Goal: Task Accomplishment & Management: Complete application form

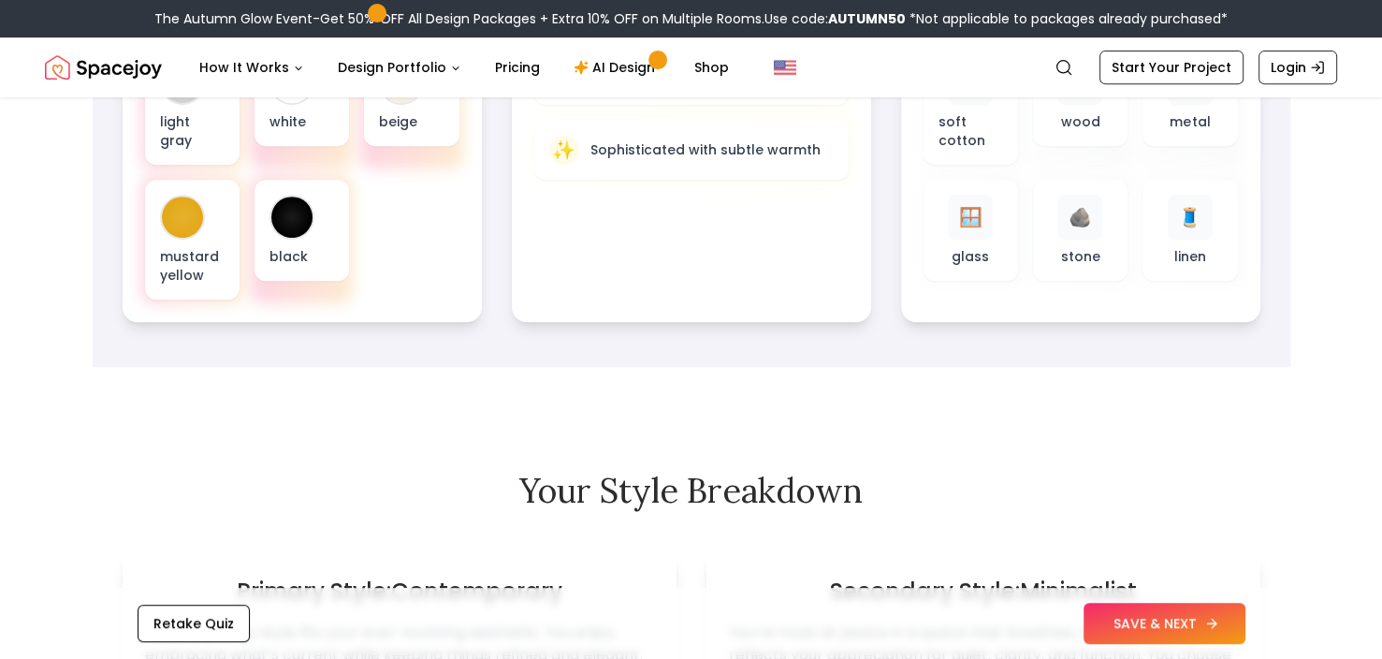
scroll to position [842, 0]
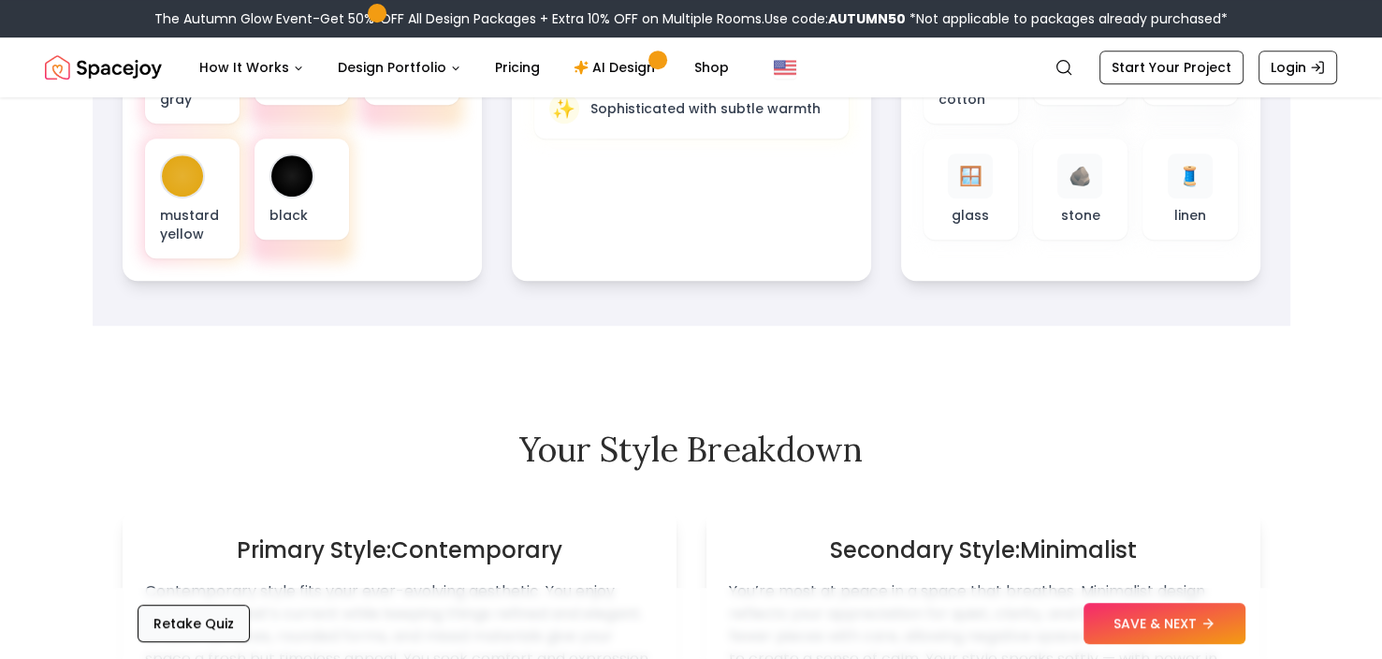
click at [206, 626] on button "Retake Quiz" at bounding box center [194, 623] width 112 height 37
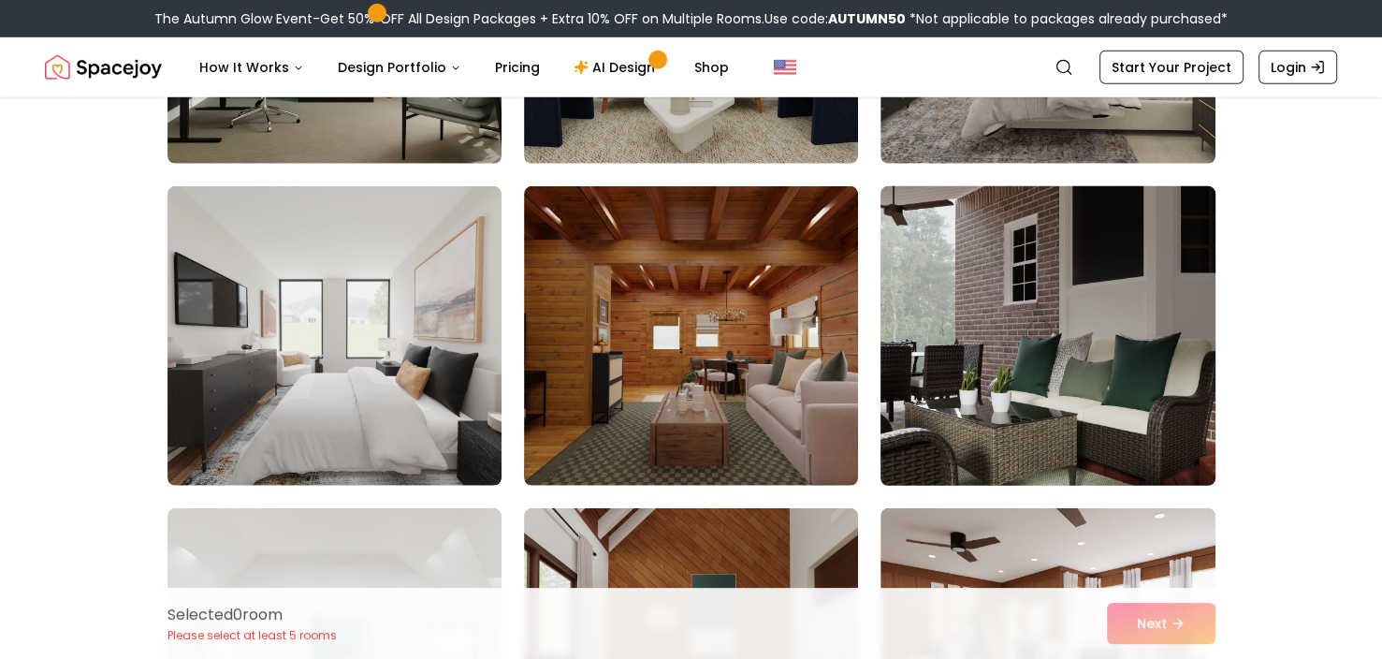
scroll to position [5241, 0]
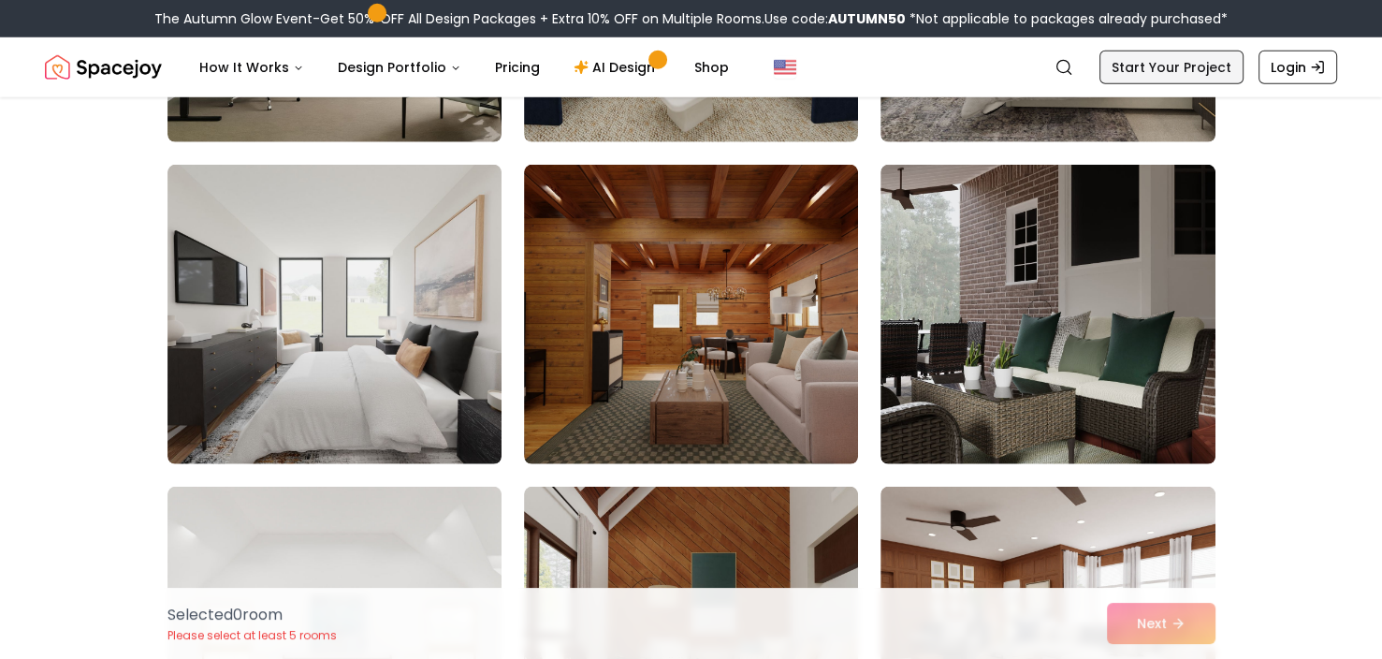
click at [1146, 51] on link "Start Your Project" at bounding box center [1172, 68] width 144 height 34
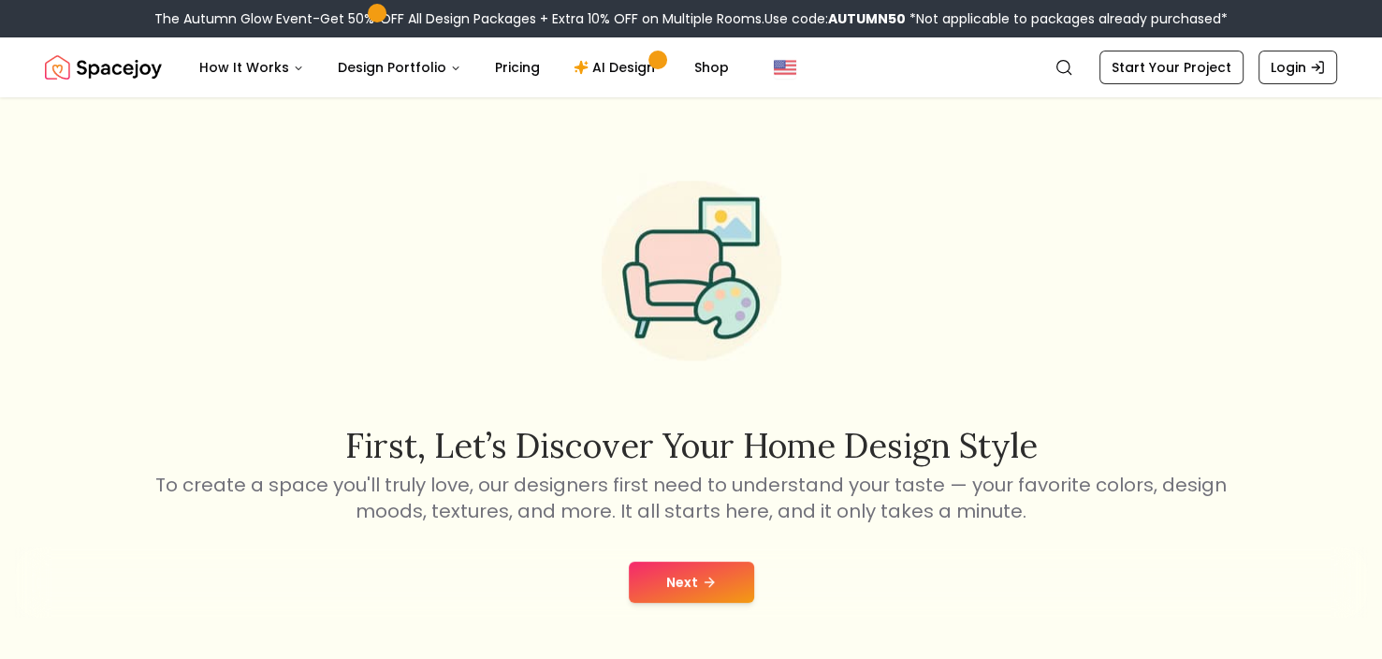
click at [653, 557] on div "Next" at bounding box center [691, 582] width 1352 height 71
click at [681, 575] on button "Next" at bounding box center [691, 582] width 125 height 41
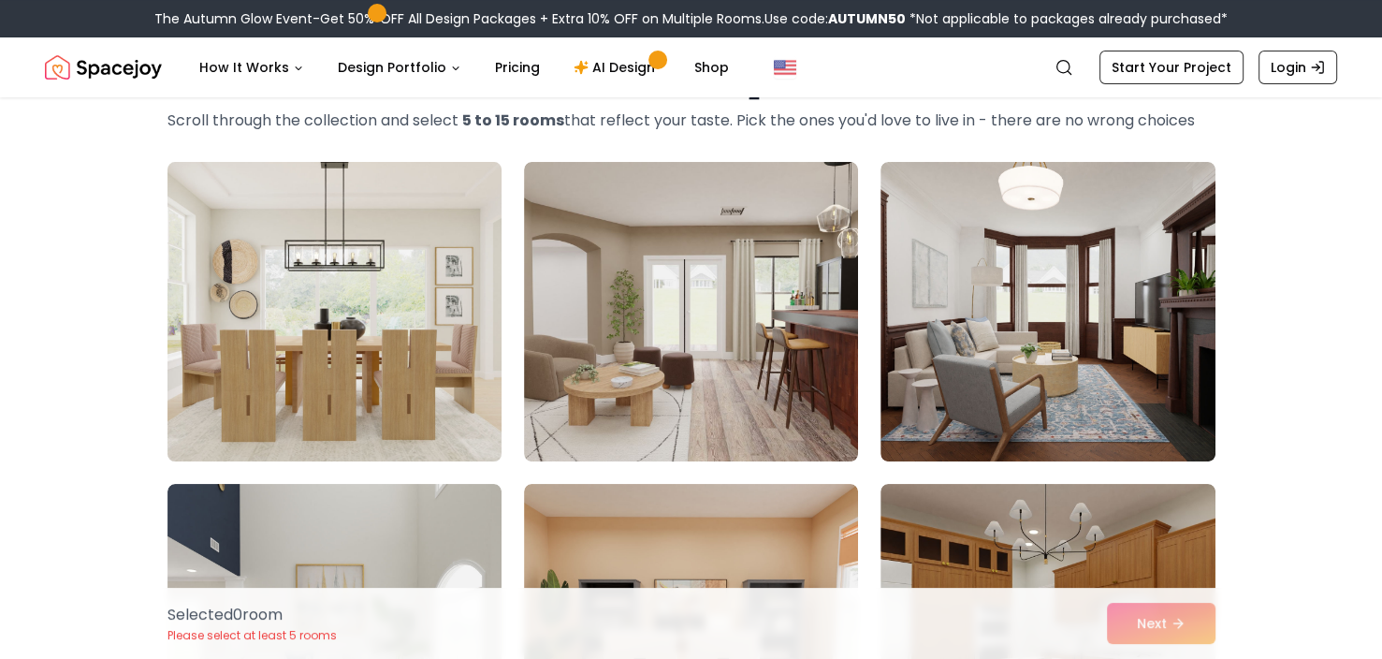
scroll to position [374, 0]
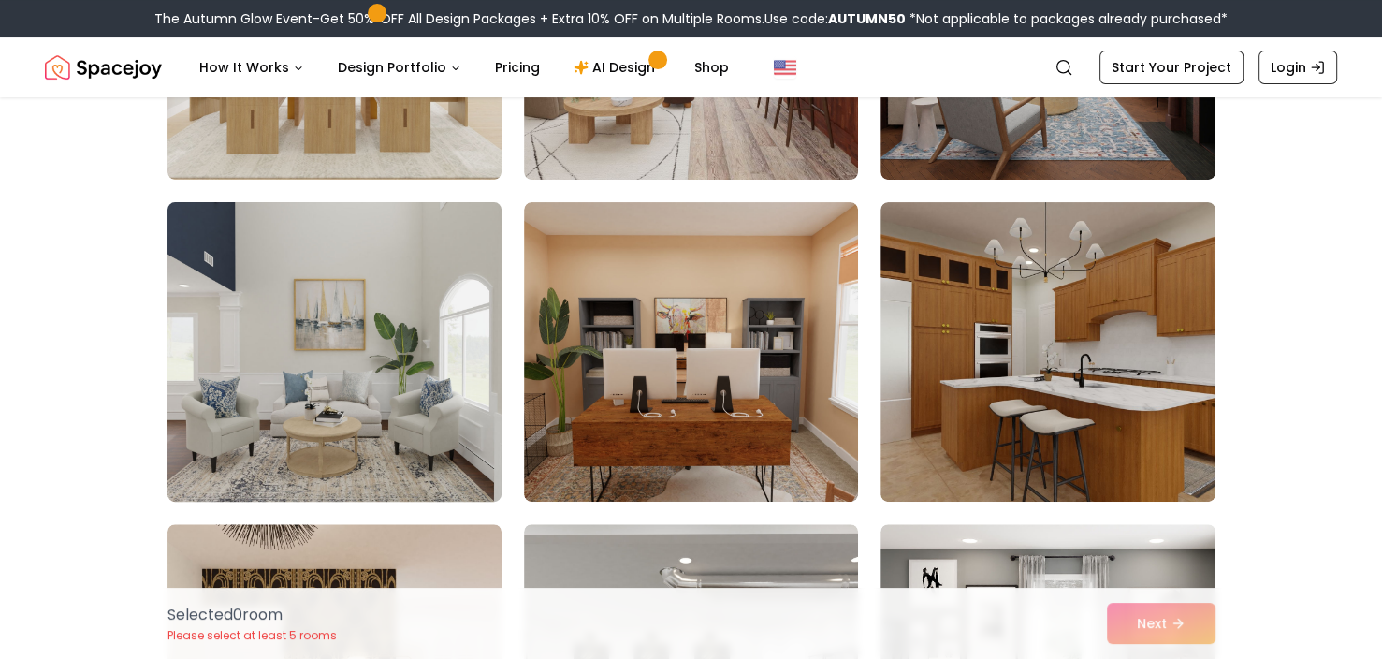
click at [417, 430] on img at bounding box center [334, 352] width 351 height 314
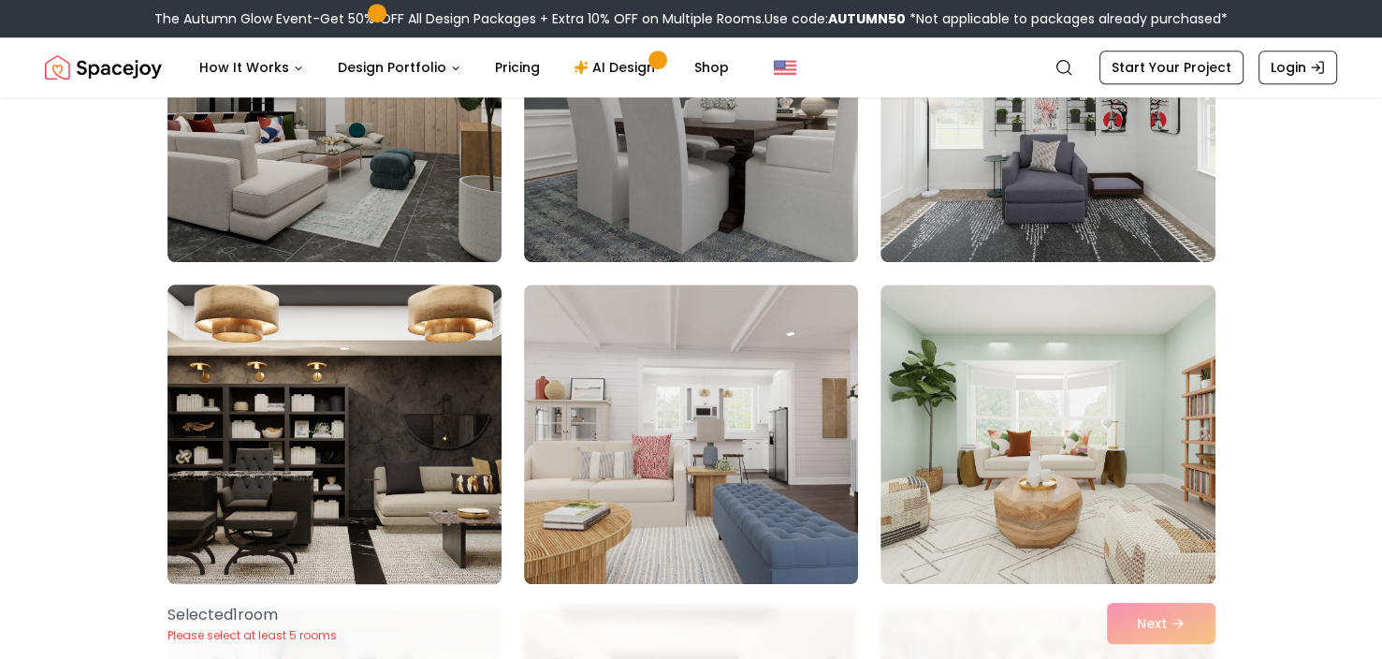
scroll to position [1310, 0]
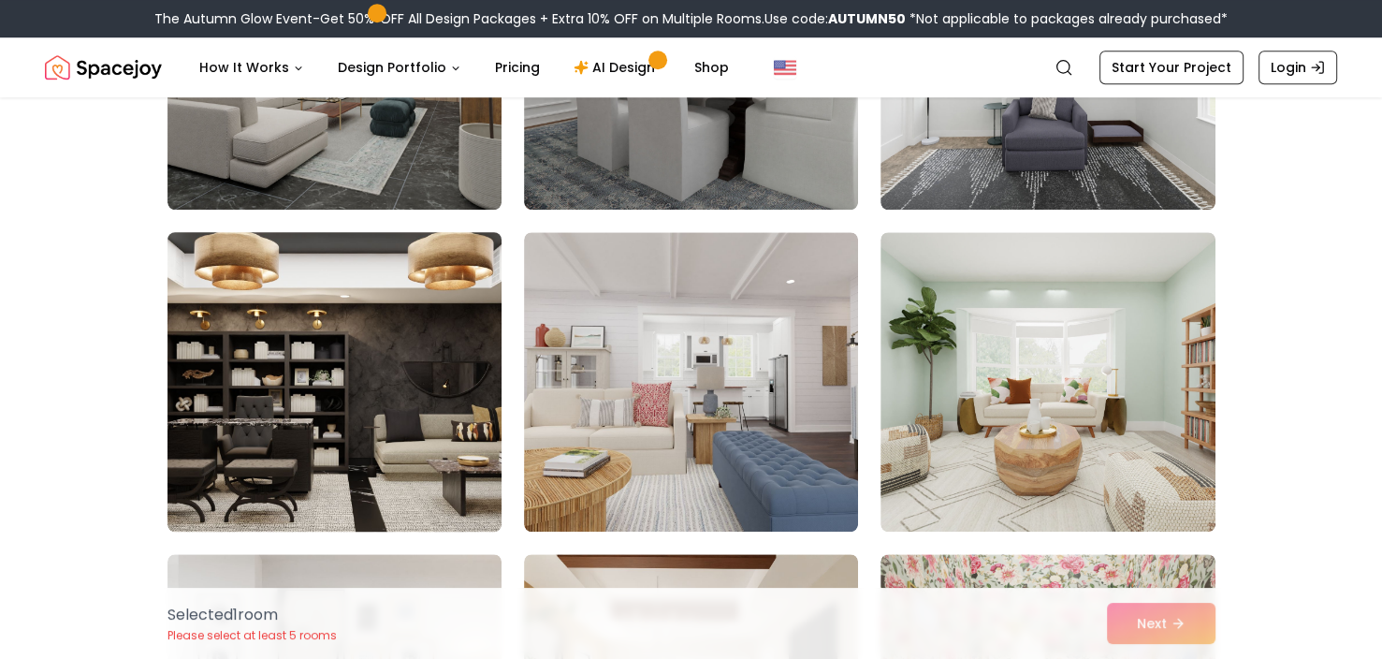
click at [417, 337] on img at bounding box center [334, 382] width 351 height 314
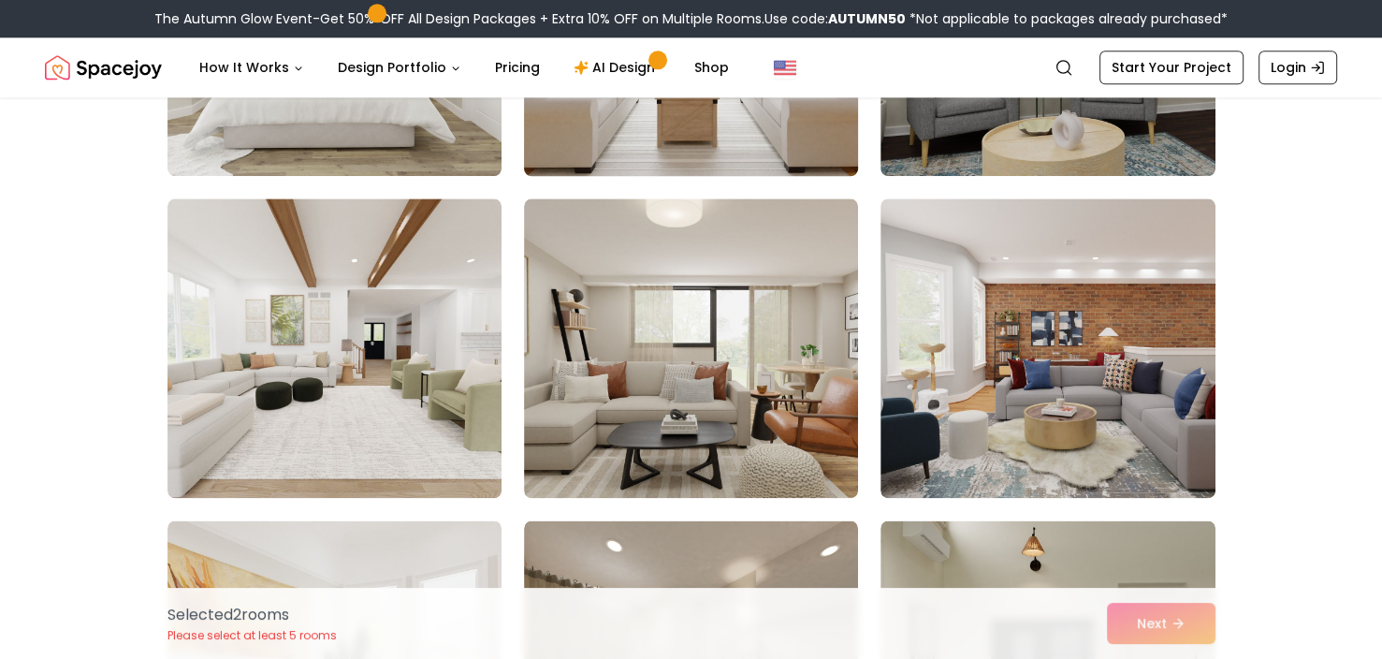
scroll to position [2340, 0]
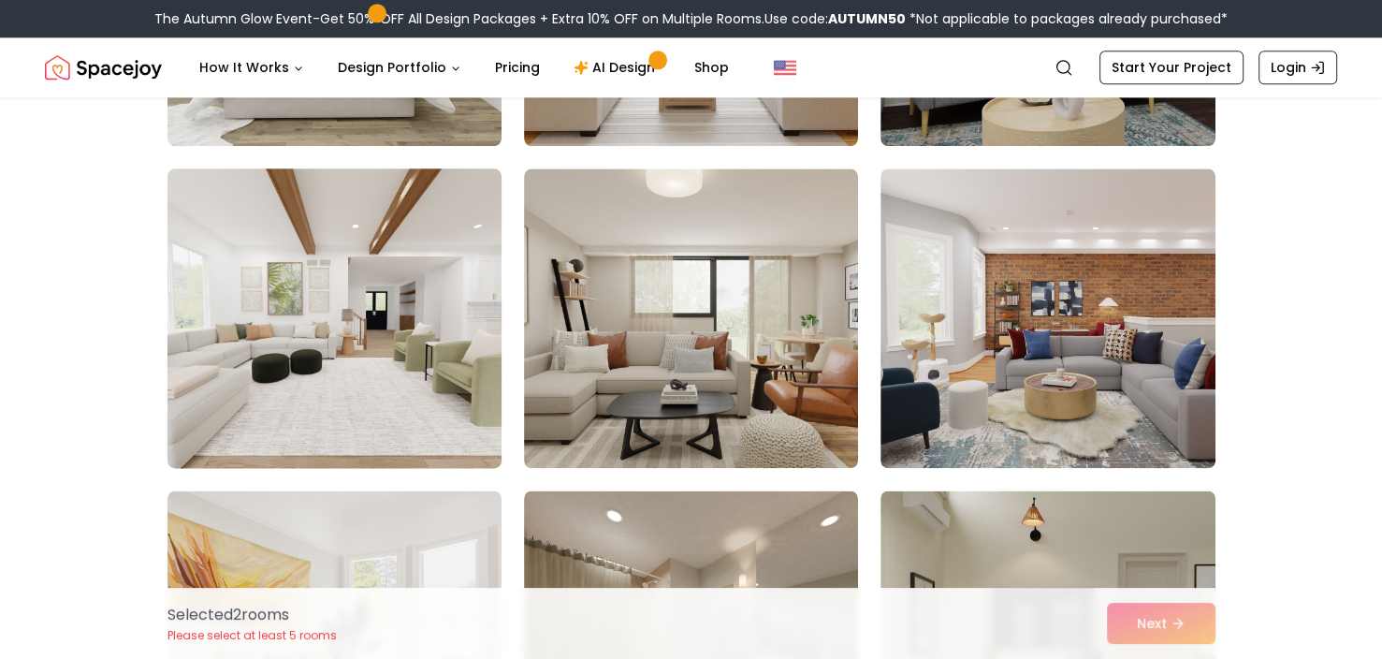
click at [470, 281] on img at bounding box center [334, 318] width 351 height 314
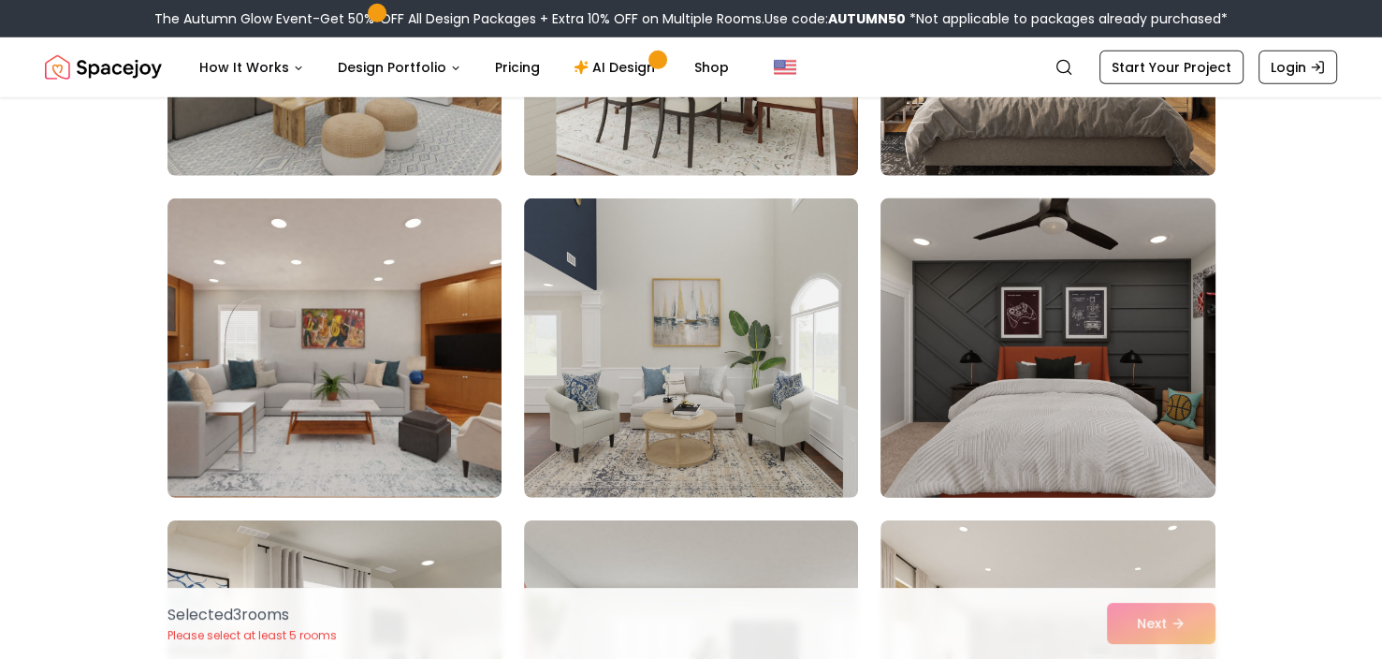
scroll to position [5522, 0]
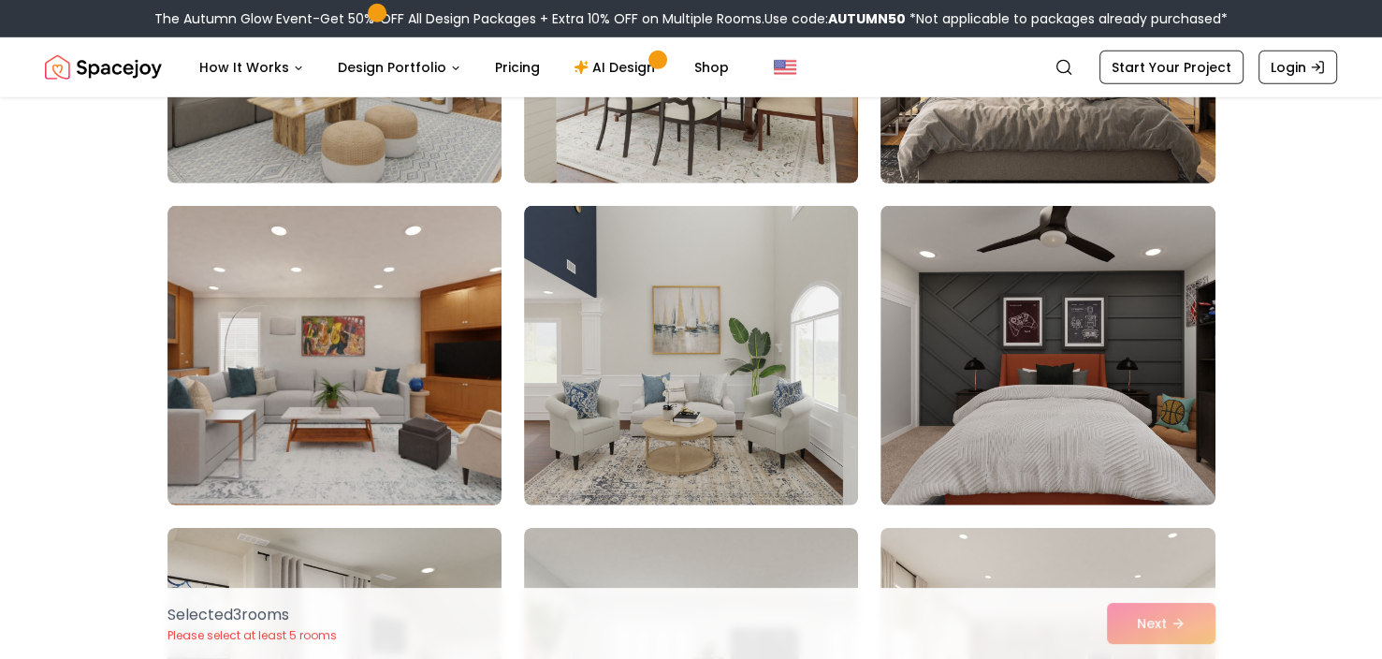
click at [1040, 155] on img at bounding box center [1047, 33] width 351 height 314
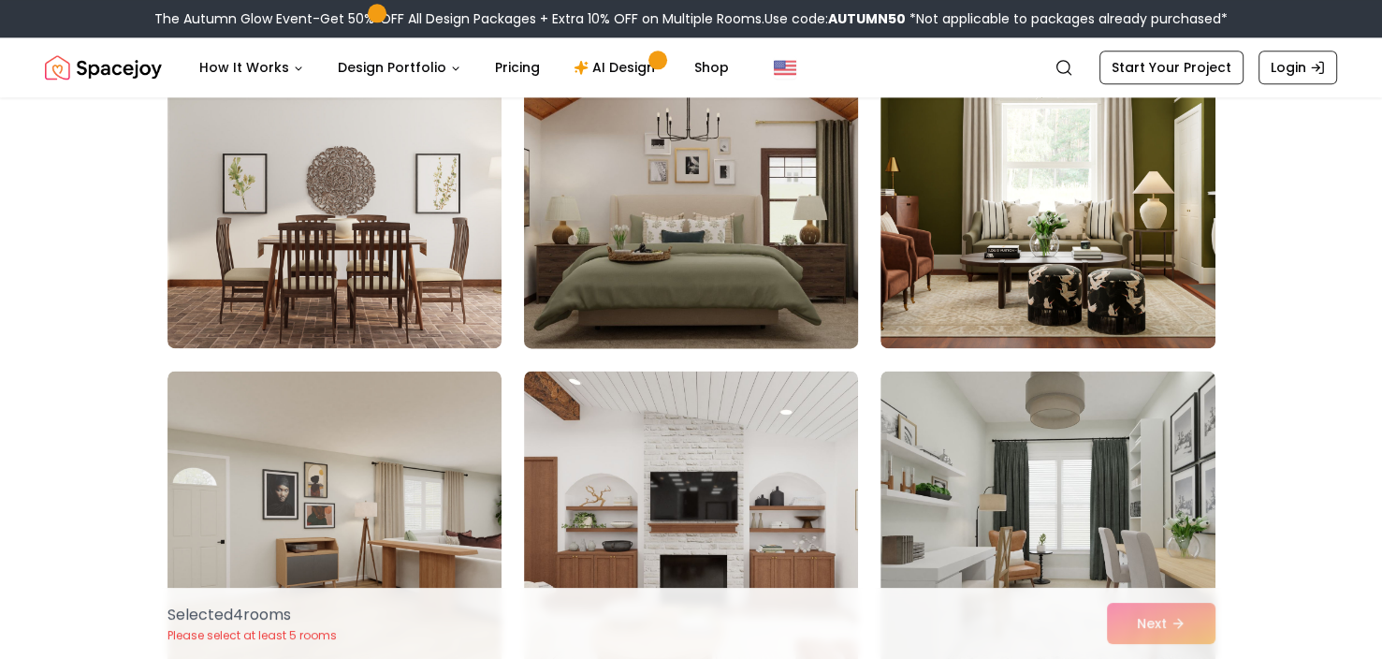
scroll to position [9172, 0]
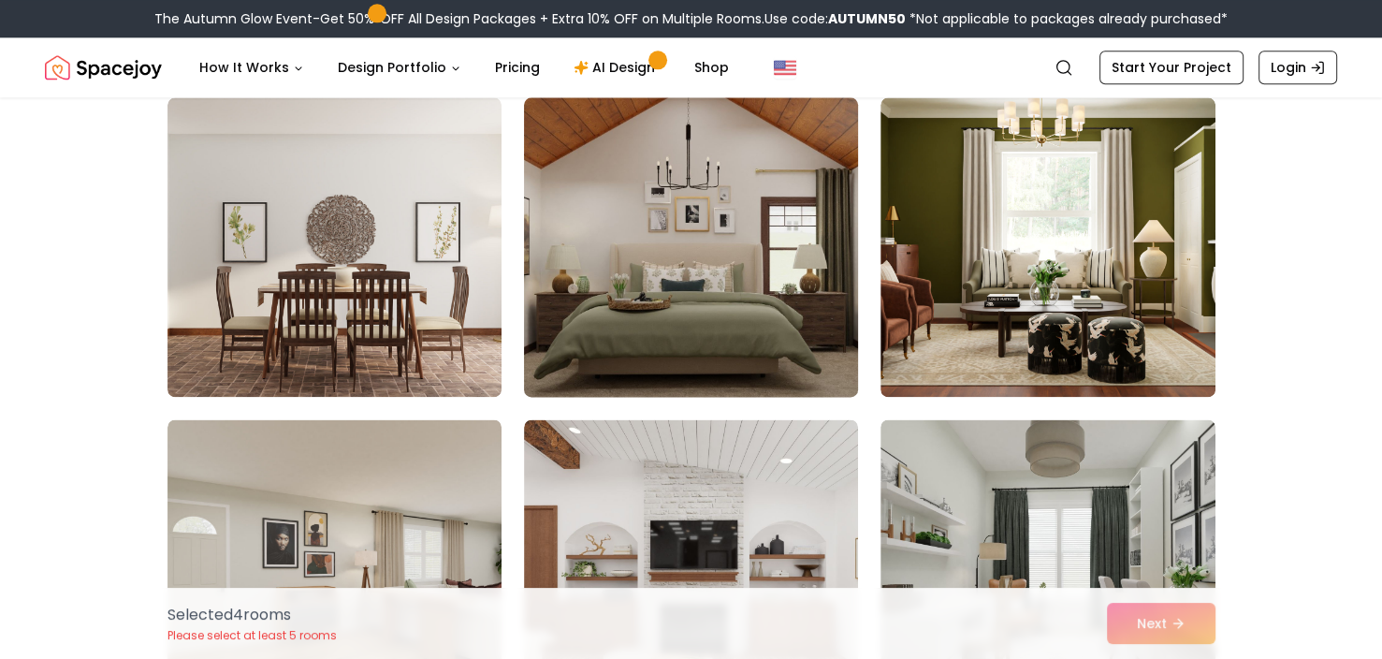
click at [726, 261] on img at bounding box center [691, 247] width 351 height 314
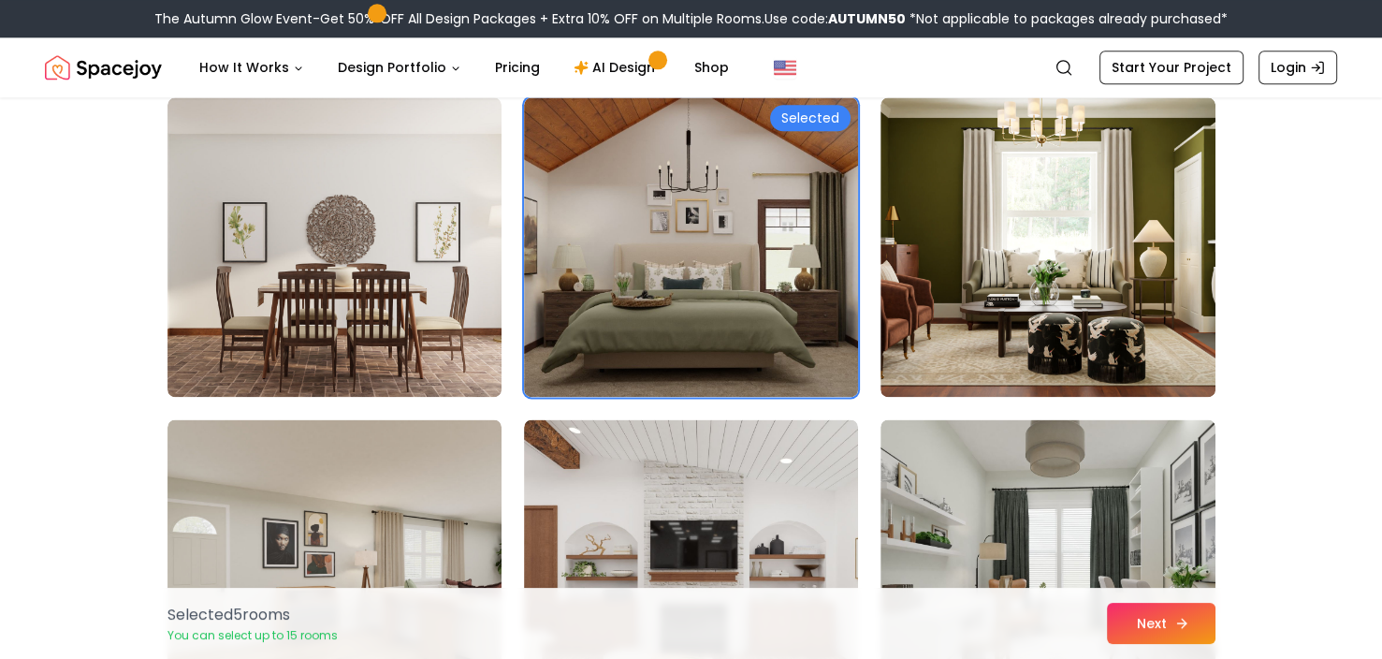
click at [1173, 635] on button "Next" at bounding box center [1161, 623] width 109 height 41
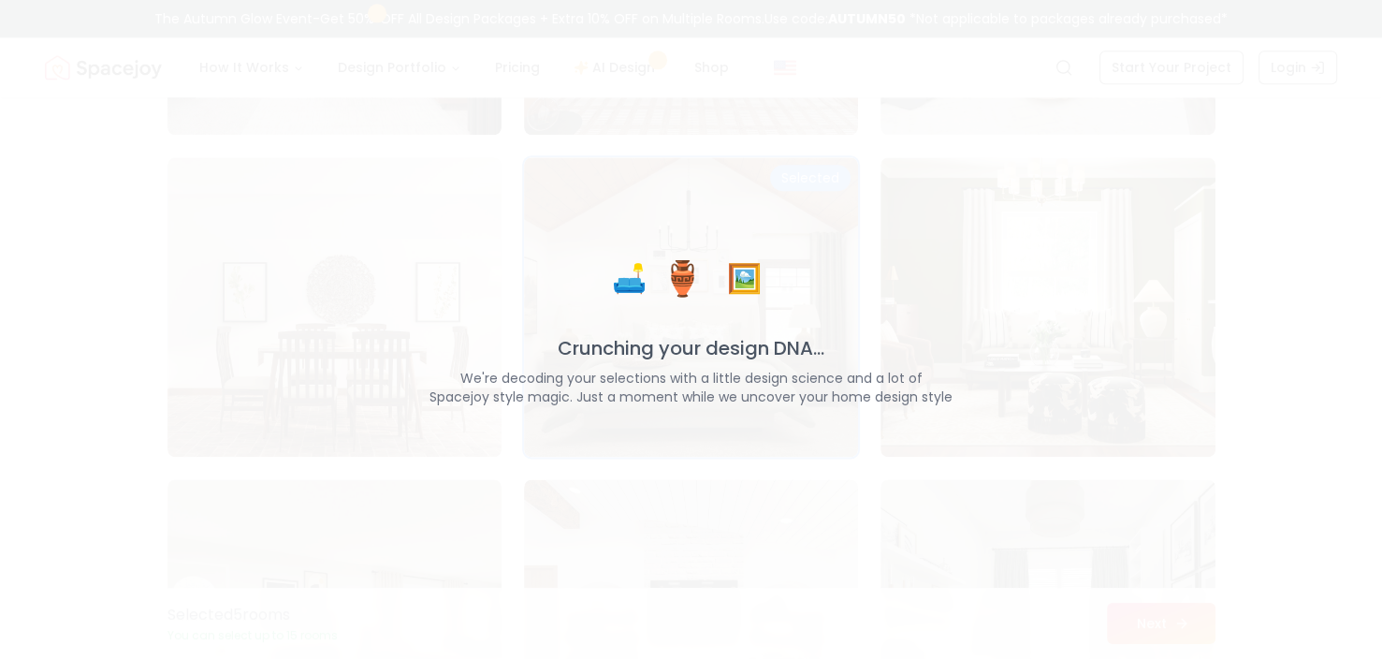
scroll to position [9231, 0]
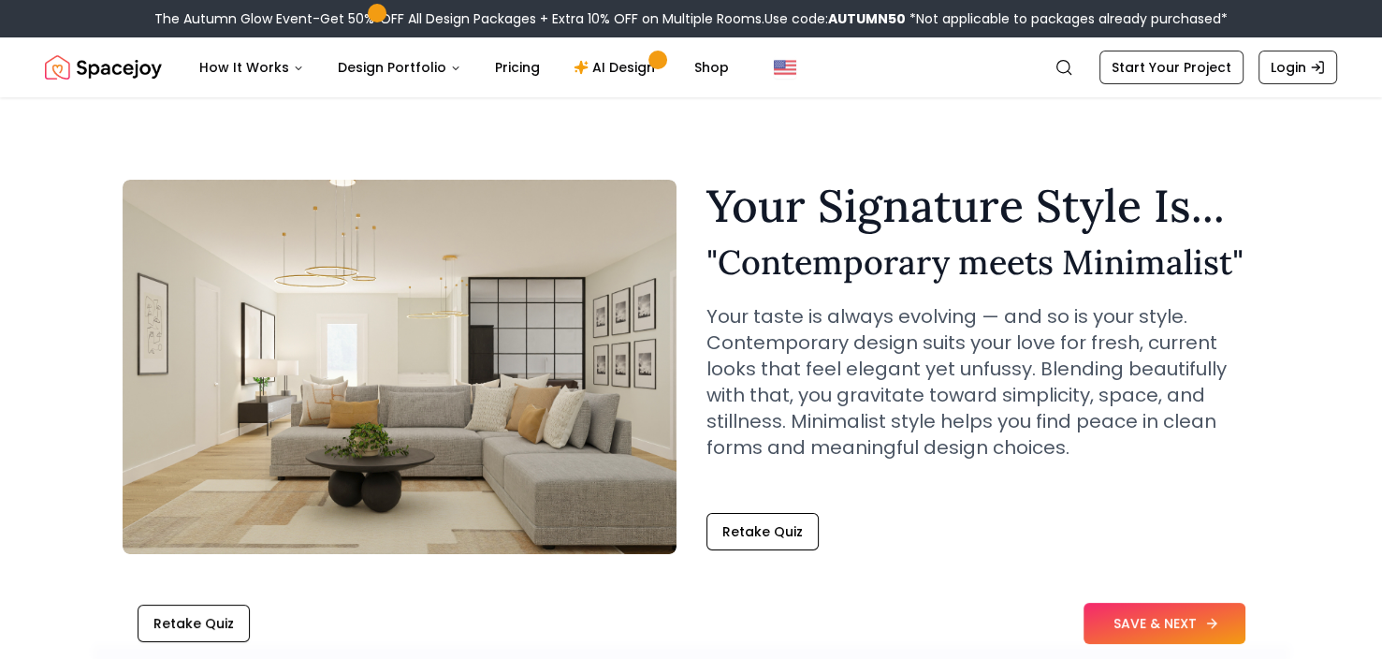
click at [1204, 639] on button "SAVE & NEXT" at bounding box center [1165, 623] width 162 height 41
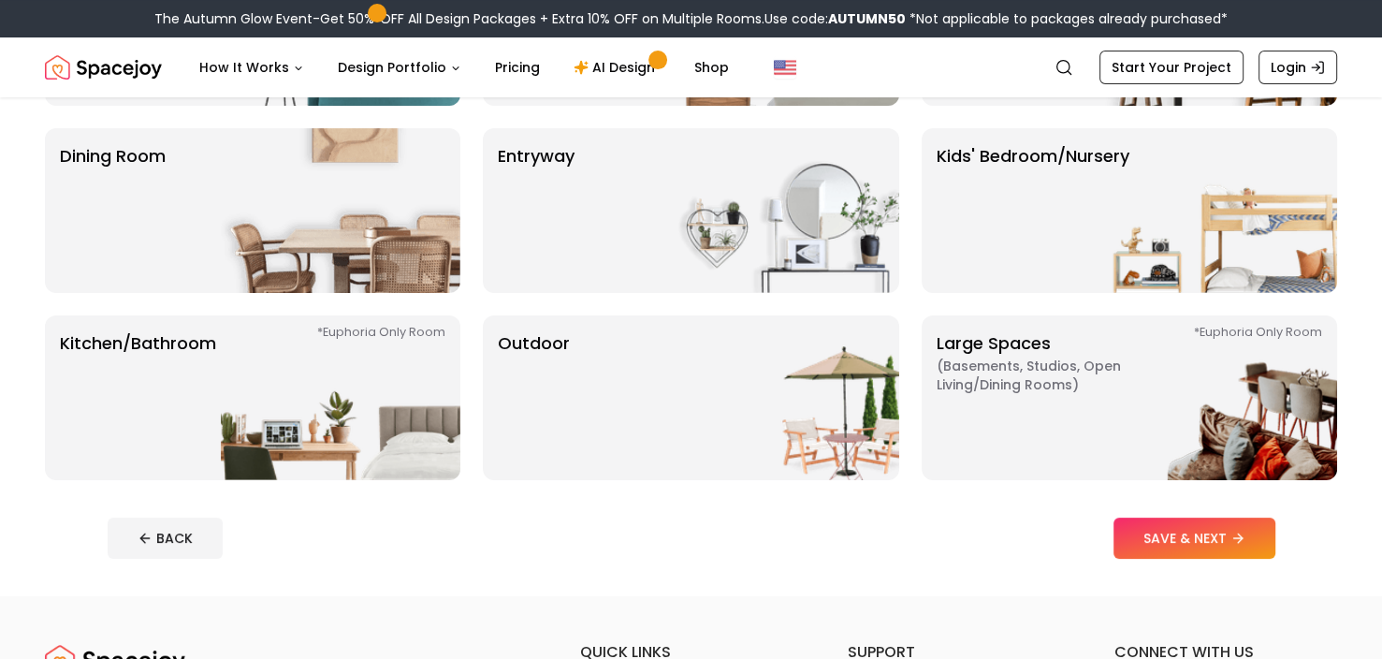
scroll to position [318, 0]
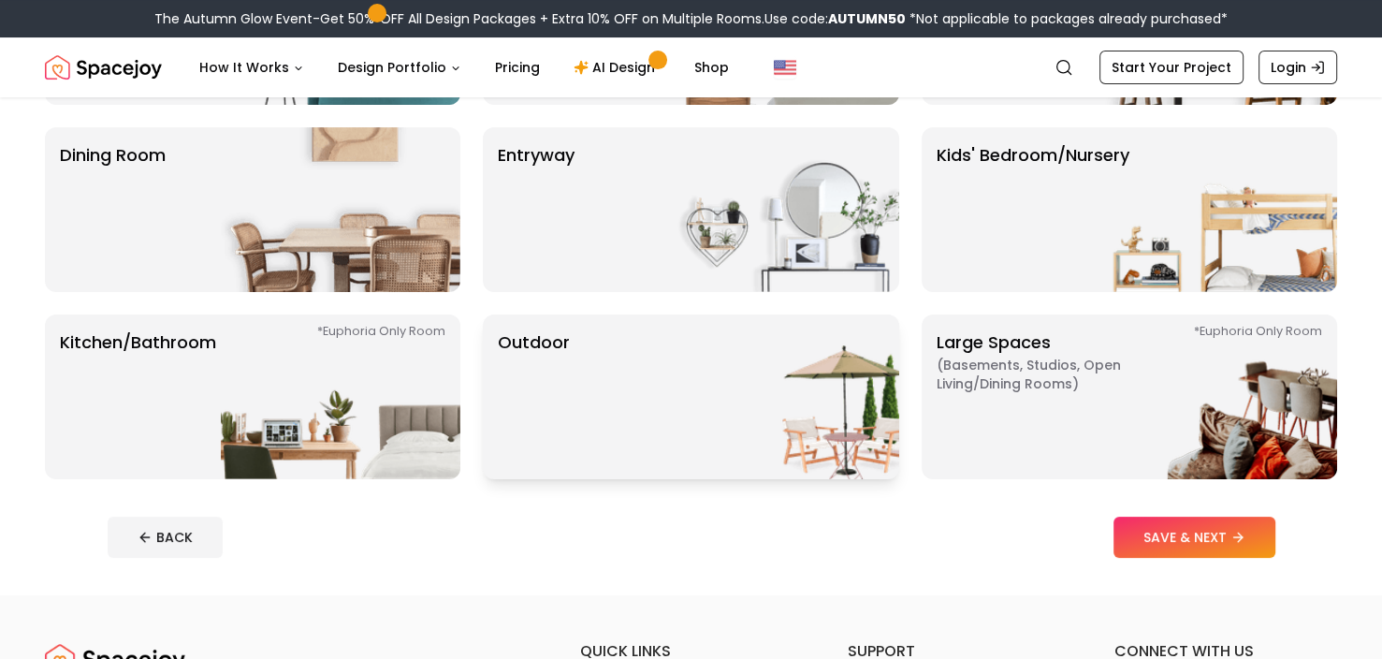
click at [835, 410] on img at bounding box center [780, 396] width 240 height 165
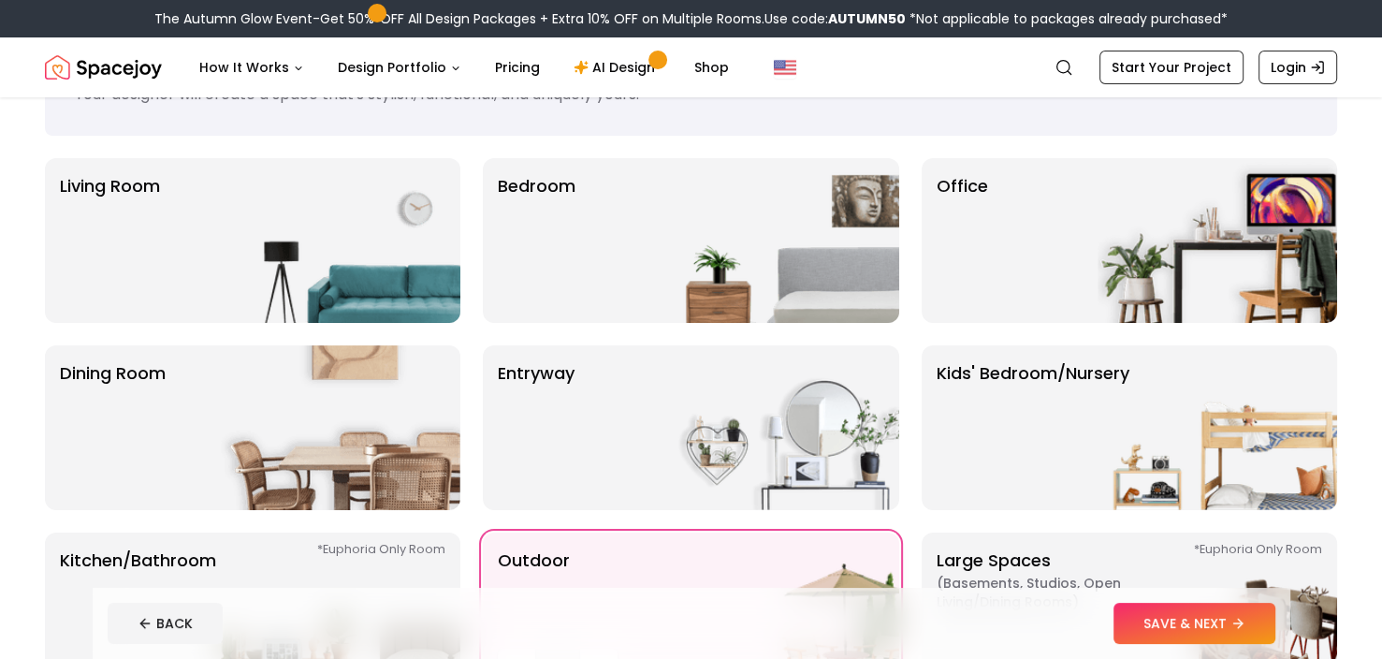
scroll to position [0, 0]
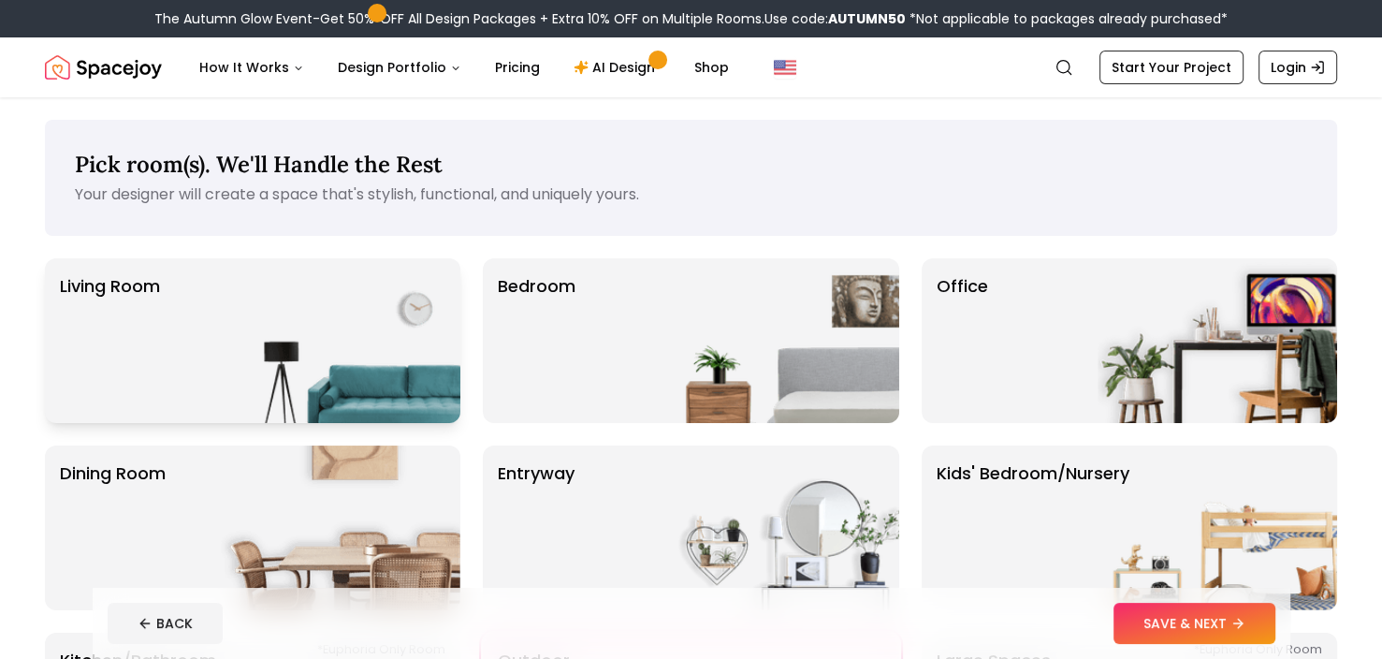
click at [395, 321] on img at bounding box center [341, 340] width 240 height 165
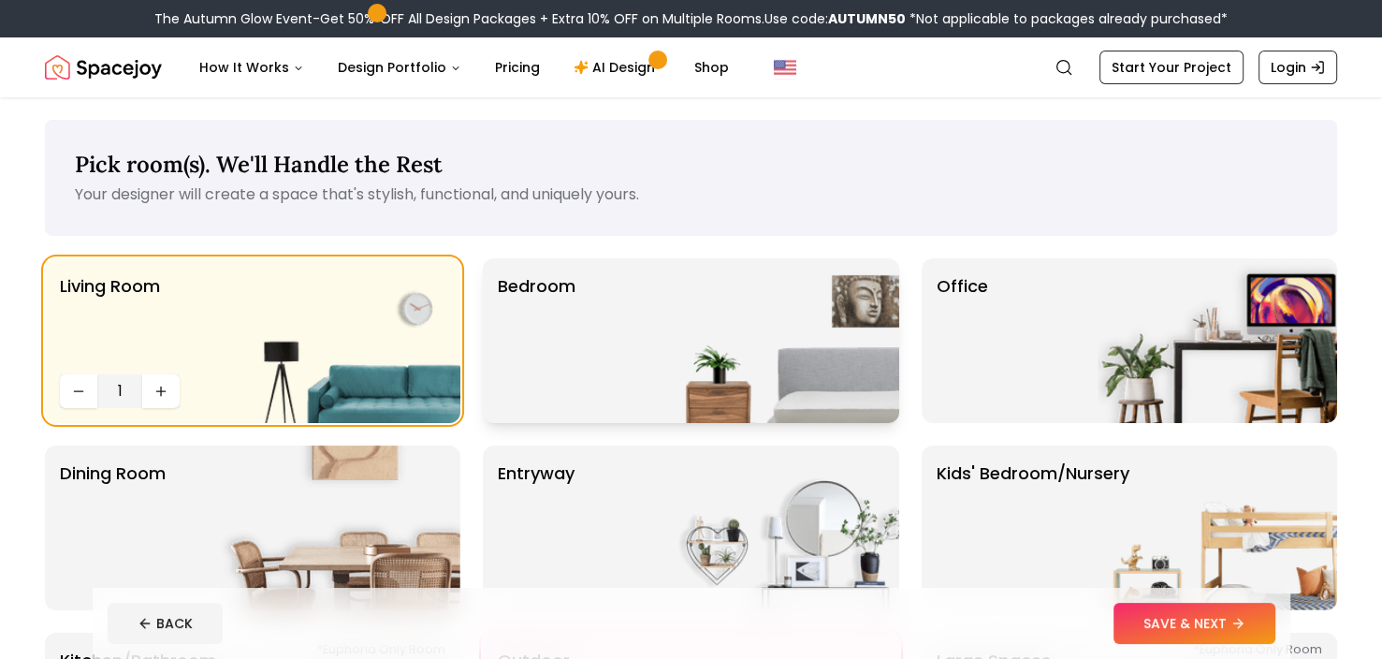
click at [623, 332] on div "Bedroom" at bounding box center [691, 340] width 416 height 165
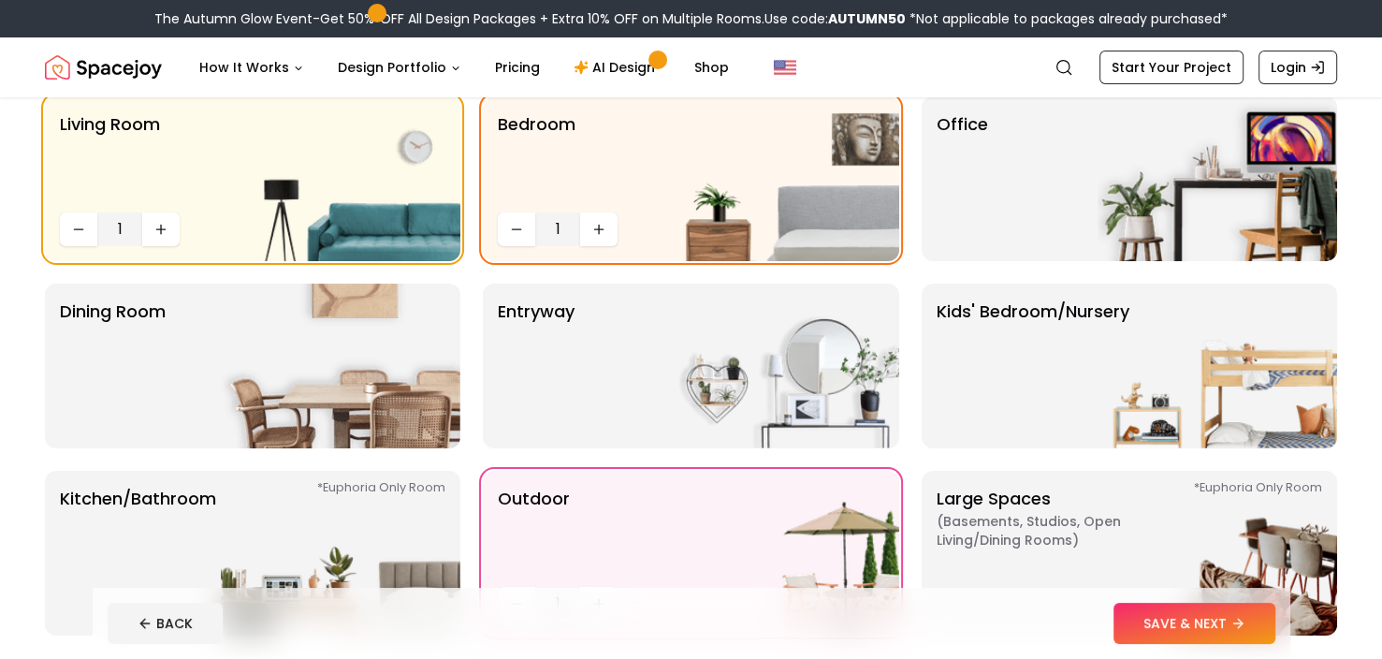
scroll to position [187, 0]
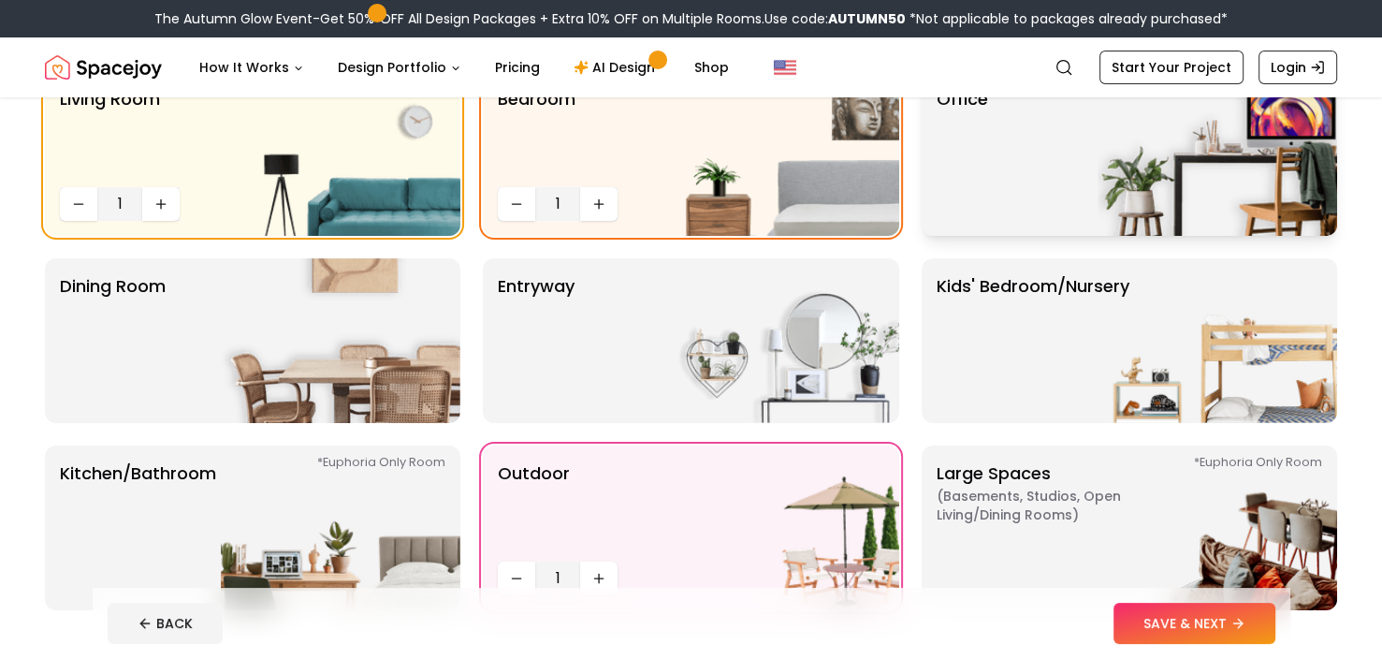
click at [1135, 197] on img at bounding box center [1218, 153] width 240 height 165
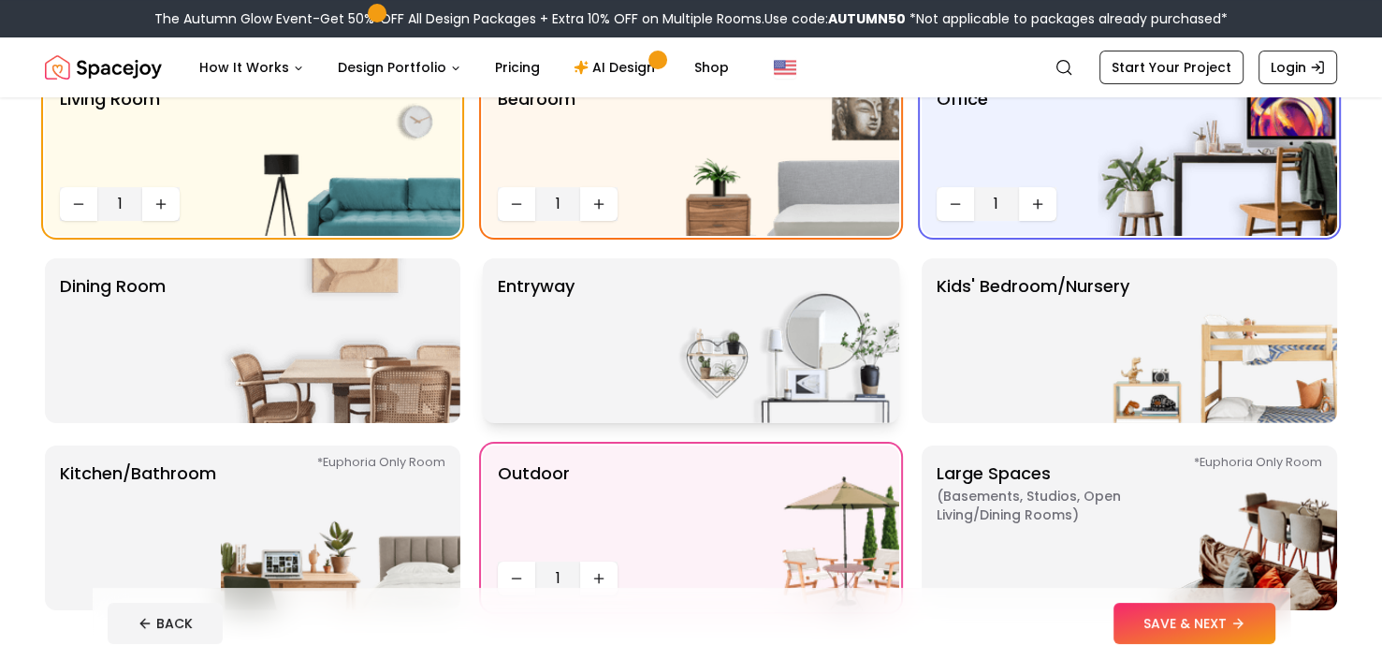
click at [770, 378] on img at bounding box center [780, 340] width 240 height 165
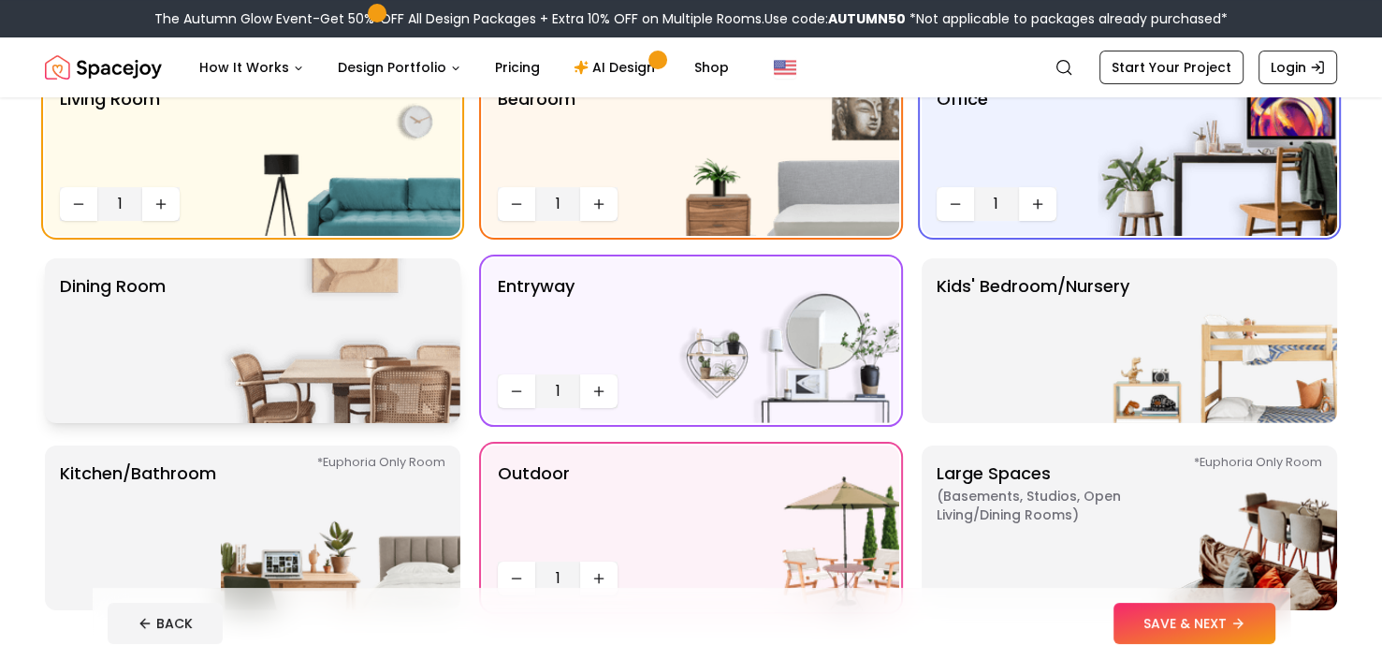
click at [442, 366] on img at bounding box center [341, 340] width 240 height 165
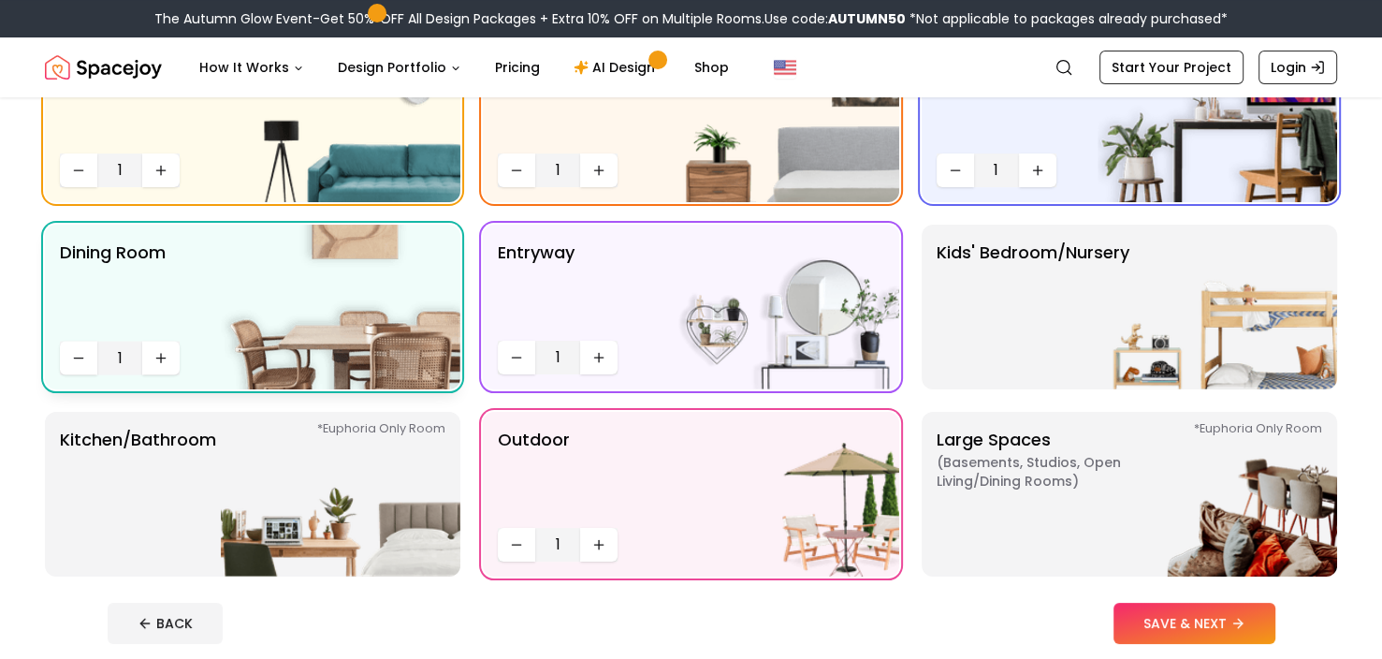
scroll to position [281, 0]
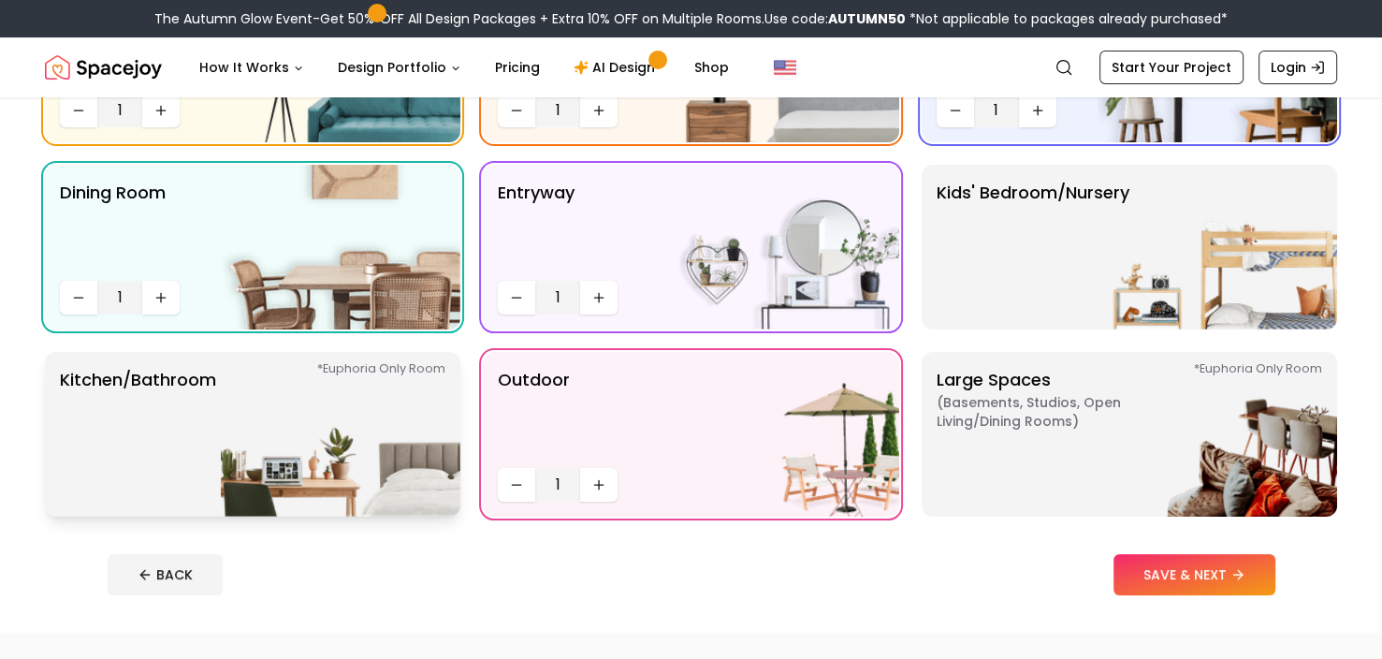
click at [381, 369] on img at bounding box center [341, 434] width 240 height 165
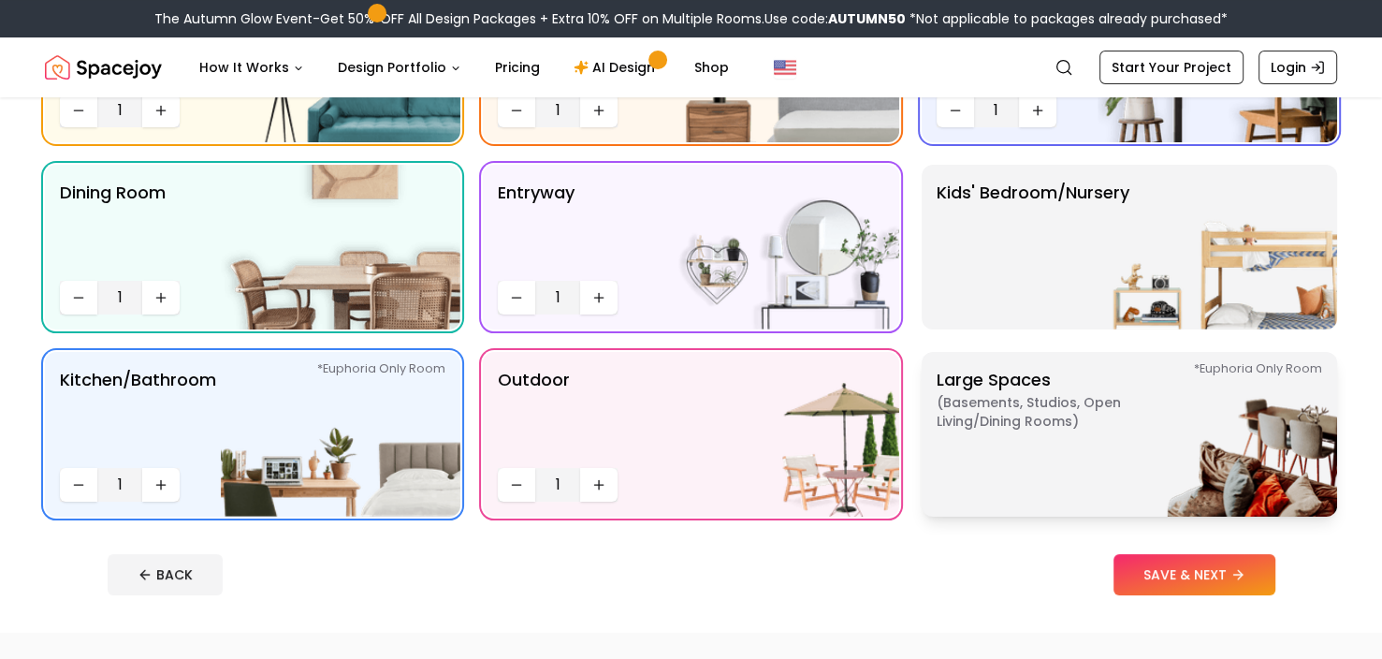
click at [1268, 458] on img at bounding box center [1218, 434] width 240 height 165
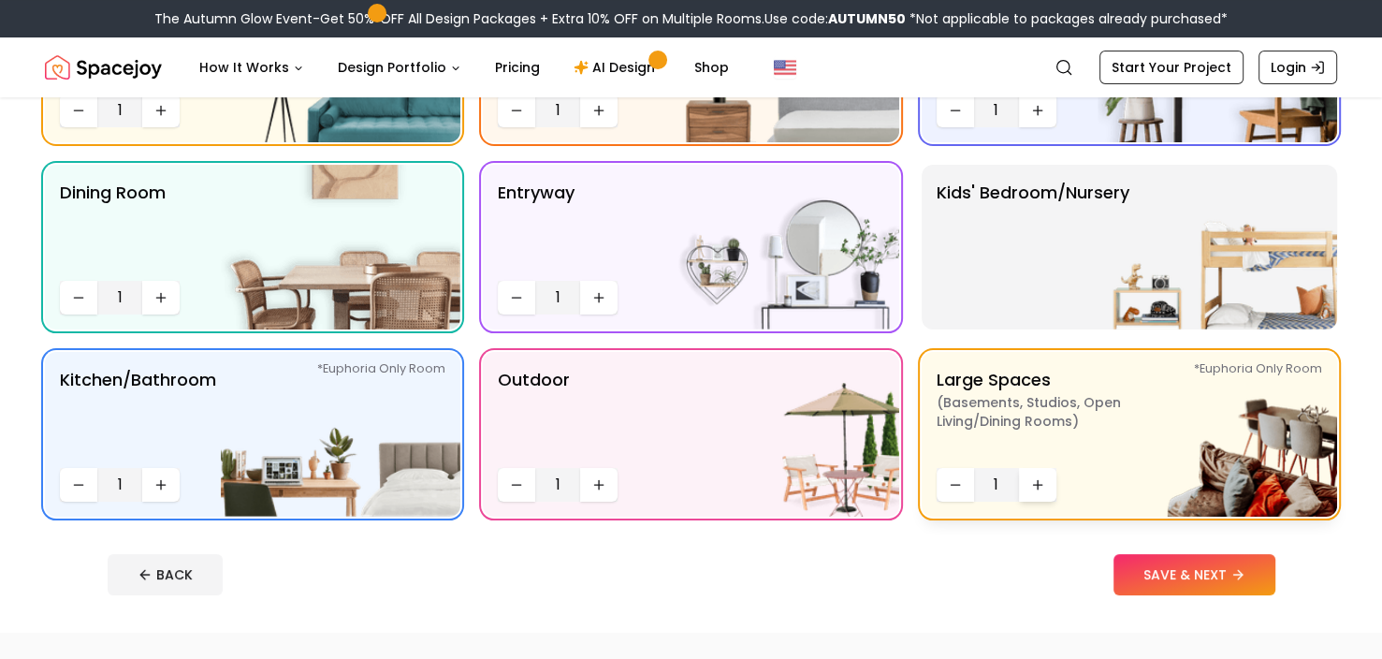
click at [1038, 485] on icon "Increase quantity" at bounding box center [1037, 485] width 8 height 0
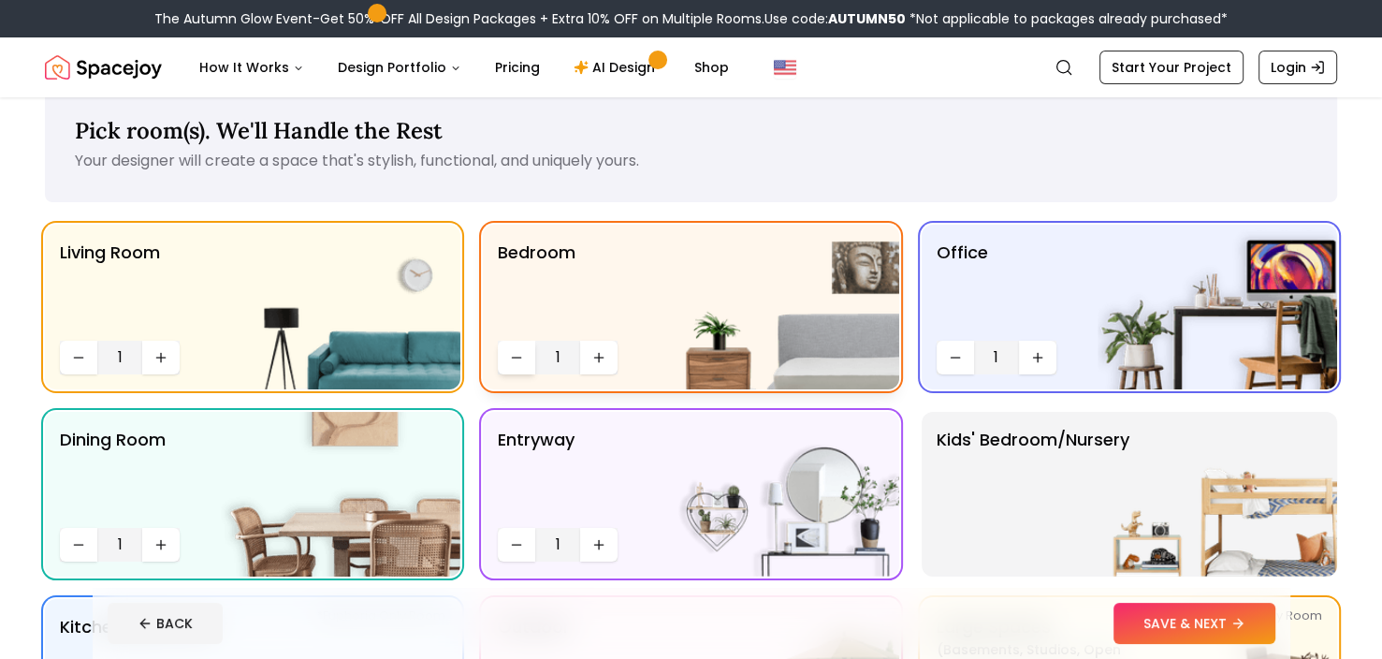
scroll to position [0, 0]
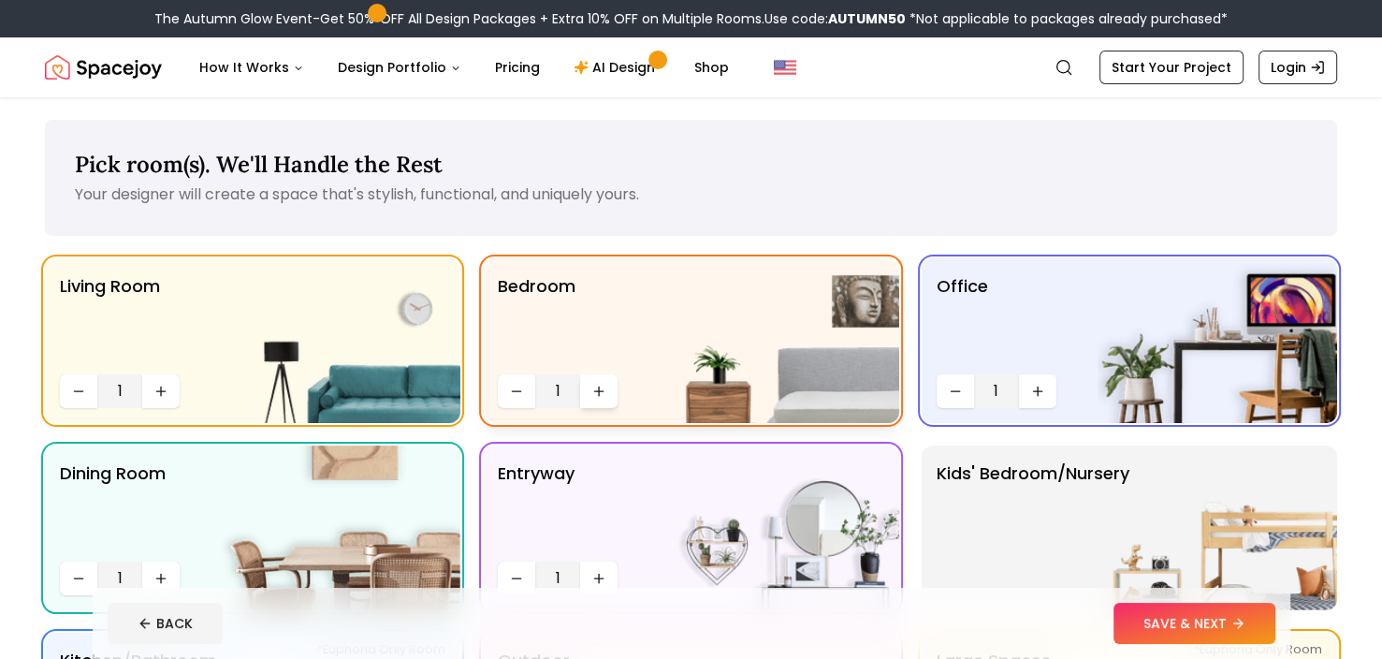
click at [606, 388] on button "Increase quantity" at bounding box center [598, 391] width 37 height 34
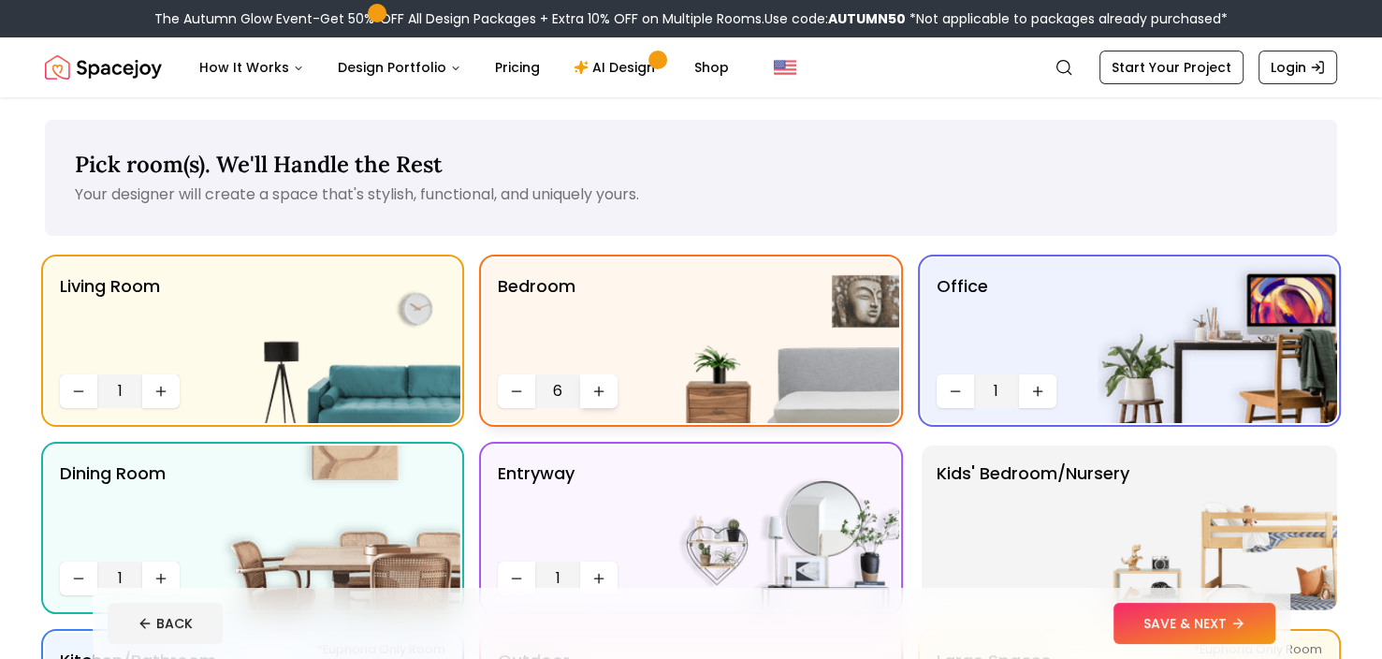
click at [606, 388] on button "Increase quantity" at bounding box center [598, 391] width 37 height 34
click at [174, 395] on button "Increase quantity" at bounding box center [160, 391] width 37 height 34
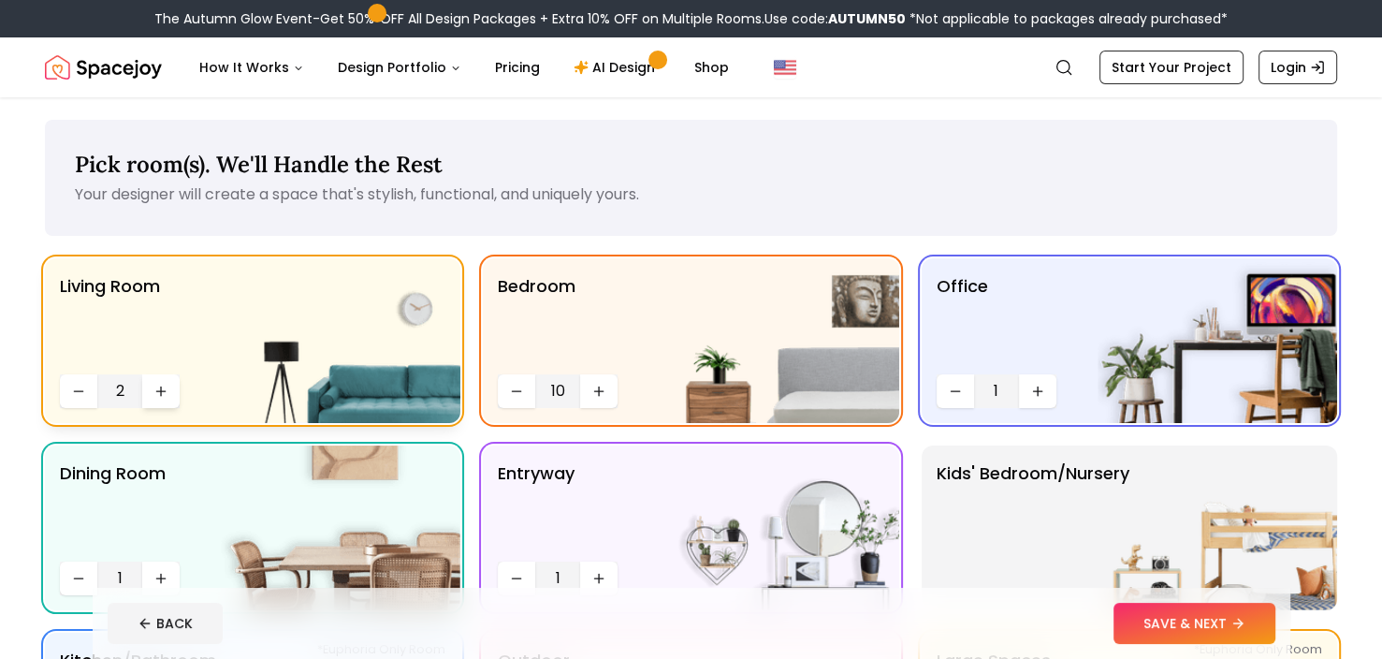
click at [174, 395] on button "Increase quantity" at bounding box center [160, 391] width 37 height 34
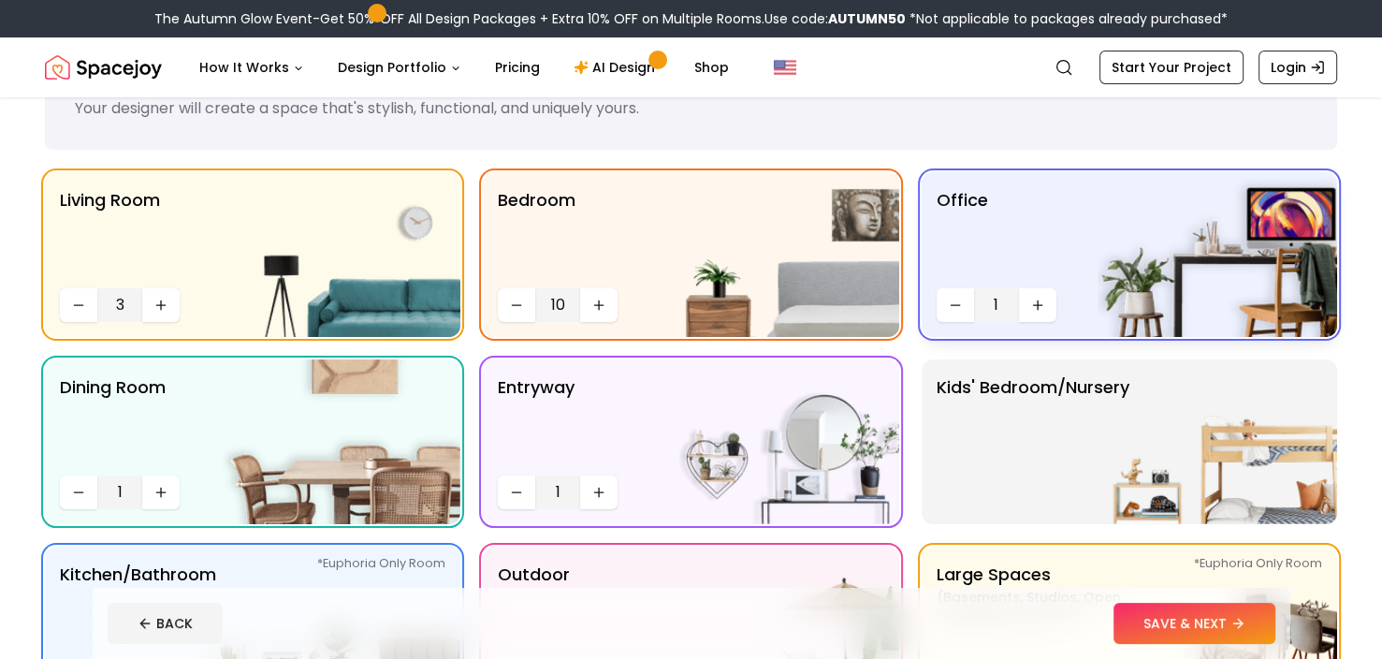
scroll to position [94, 0]
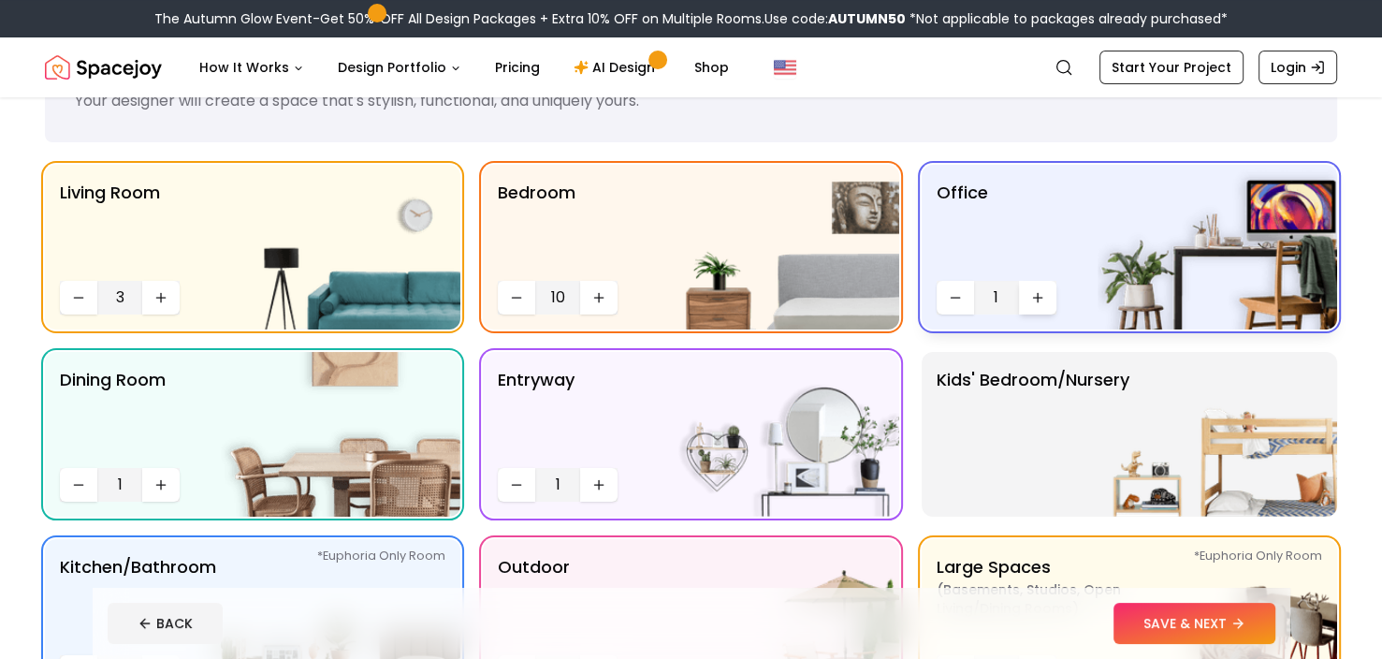
click at [1043, 290] on icon "Increase quantity" at bounding box center [1037, 297] width 15 height 15
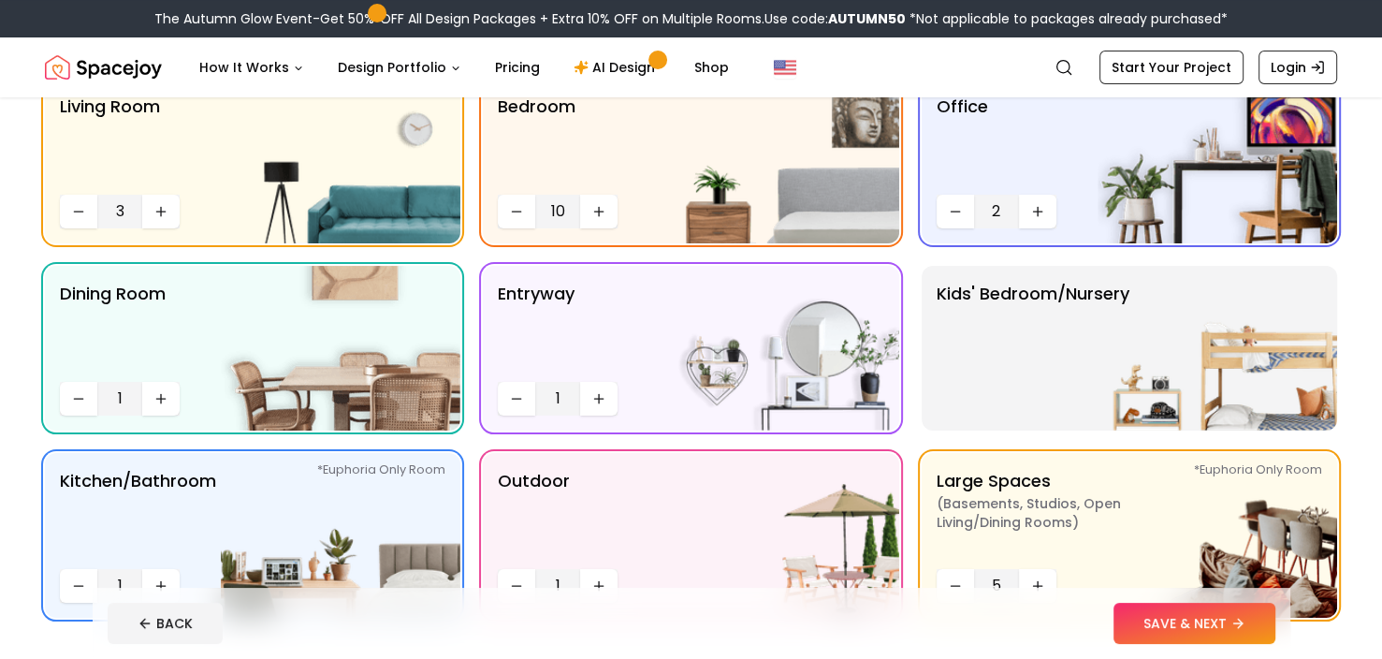
scroll to position [187, 0]
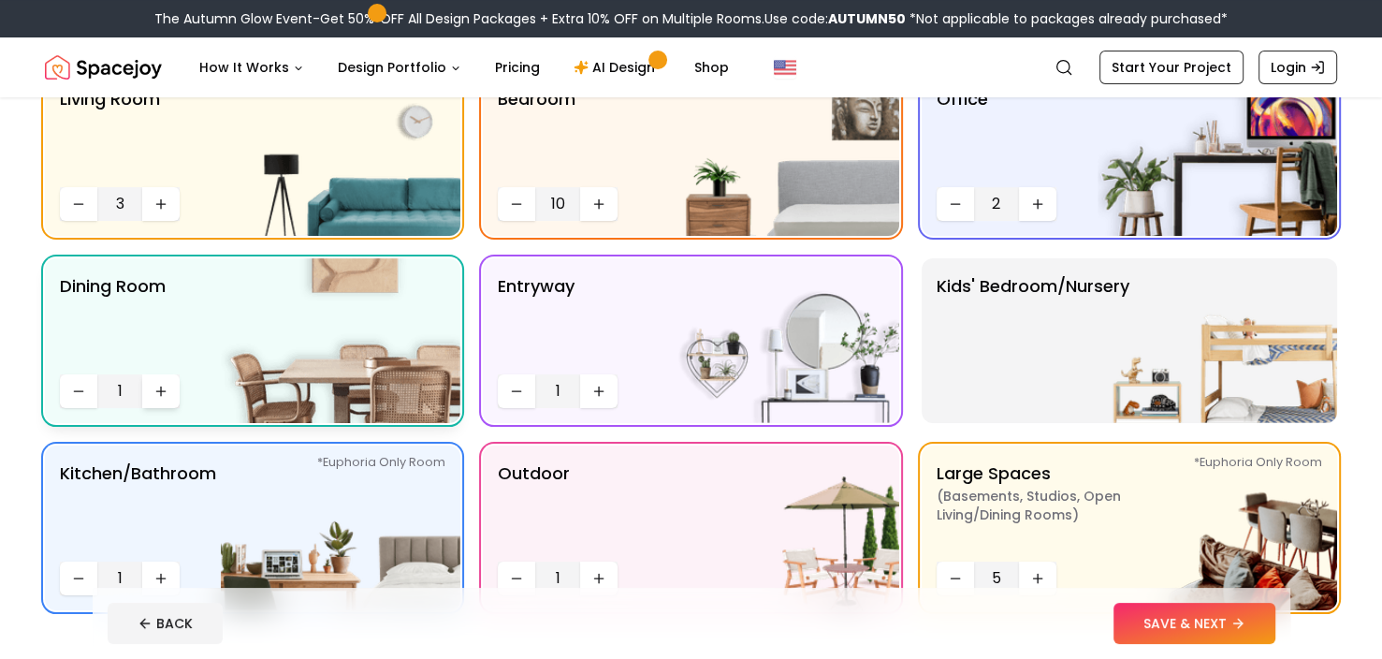
click at [167, 388] on icon "Increase quantity" at bounding box center [160, 391] width 15 height 15
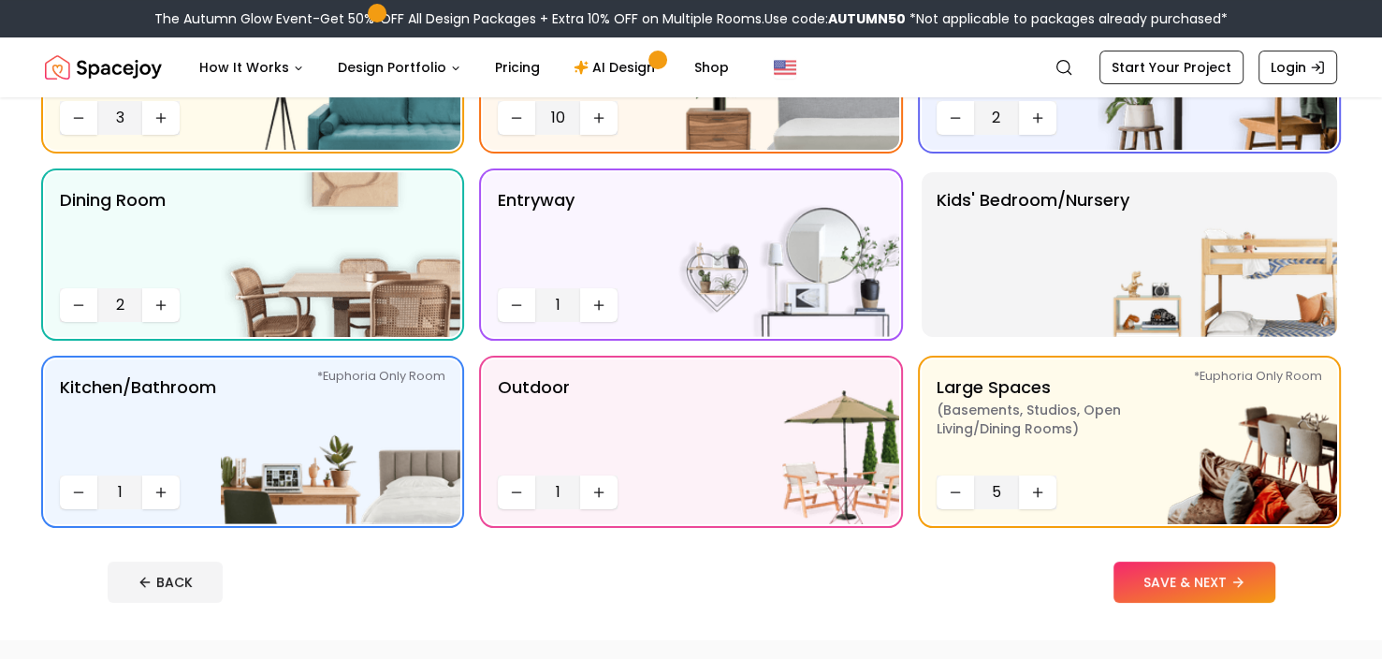
scroll to position [281, 0]
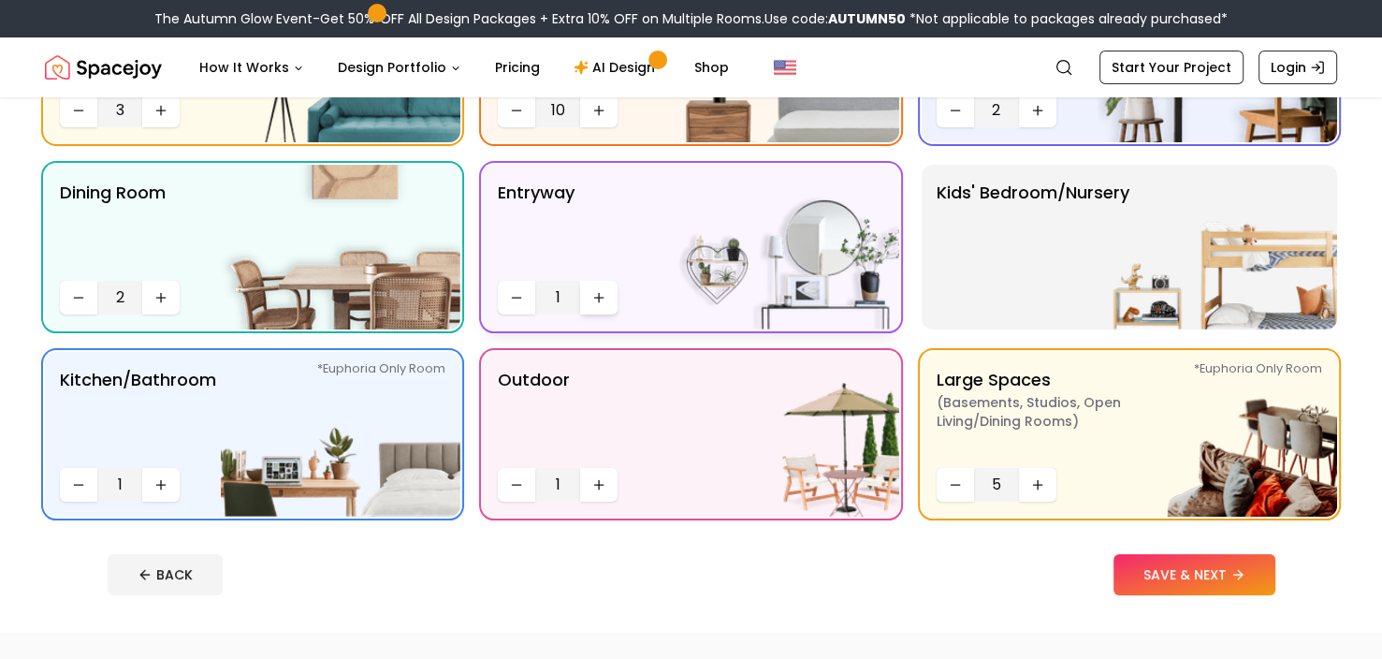
click at [599, 299] on icon "Increase quantity" at bounding box center [599, 297] width 0 height 8
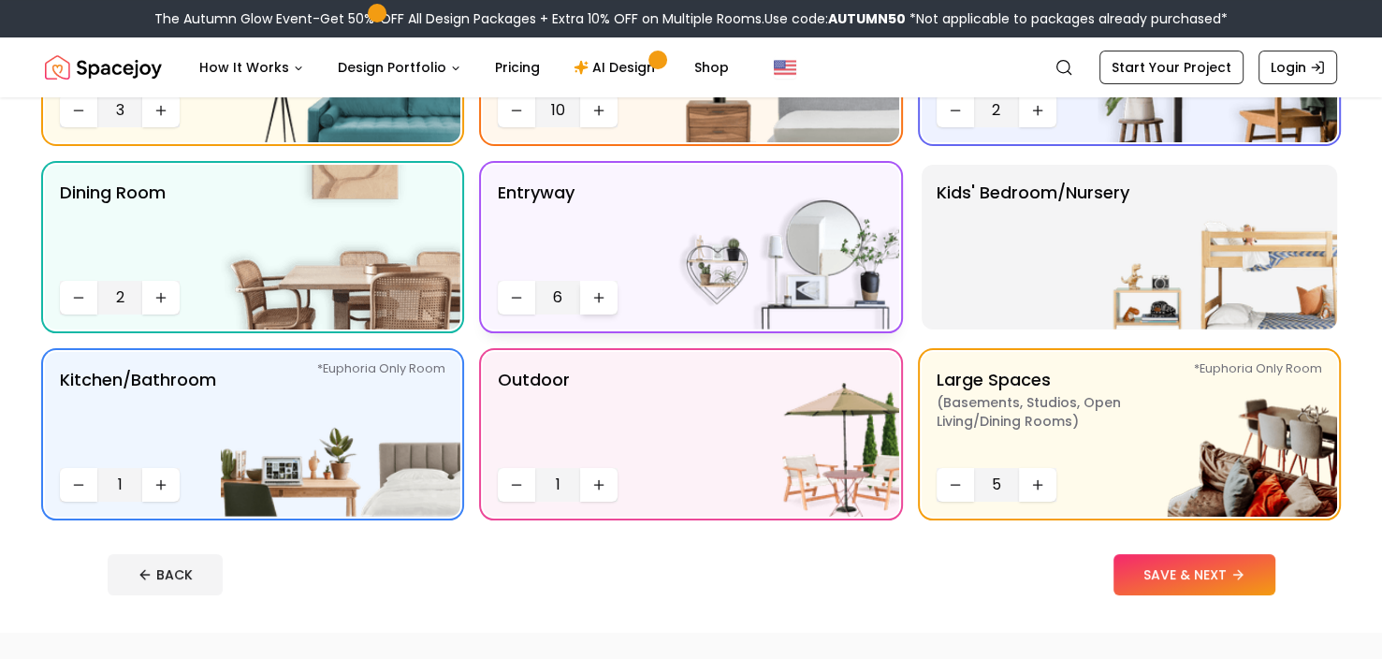
click at [599, 299] on icon "Increase quantity" at bounding box center [599, 297] width 0 height 8
click at [163, 482] on icon "Increase quantity" at bounding box center [160, 484] width 15 height 15
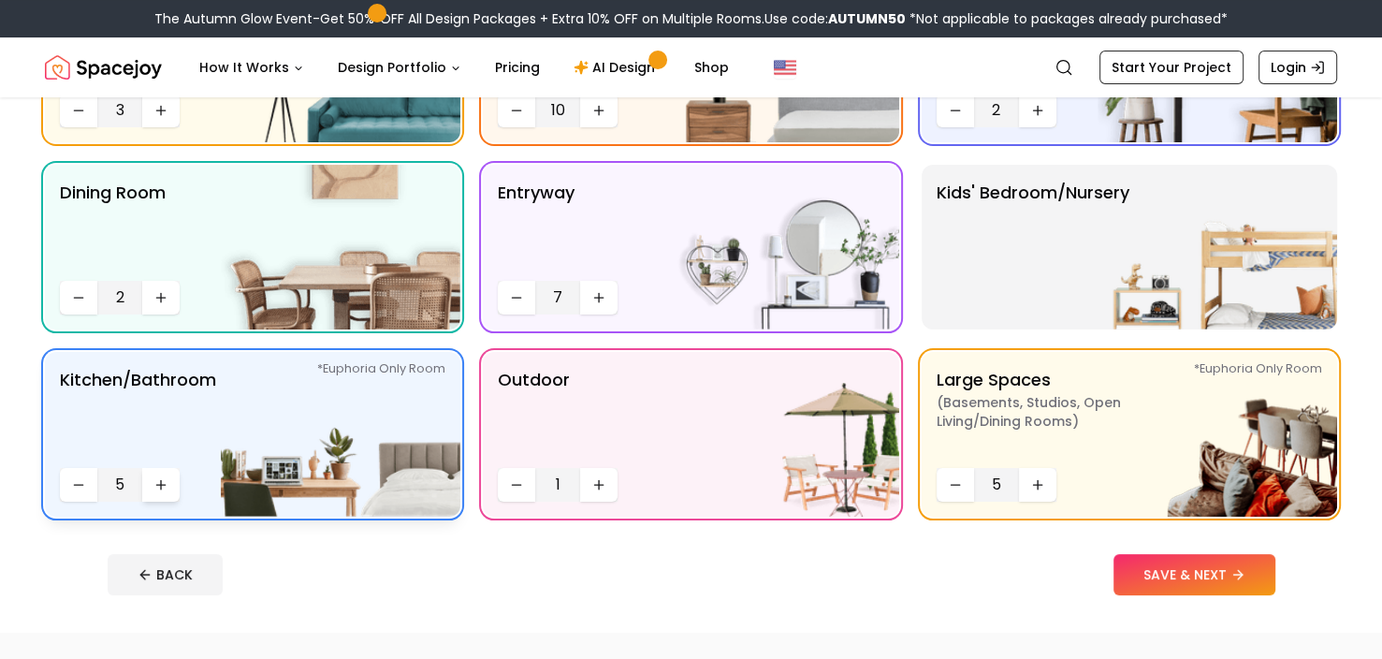
click at [163, 482] on icon "Increase quantity" at bounding box center [160, 484] width 15 height 15
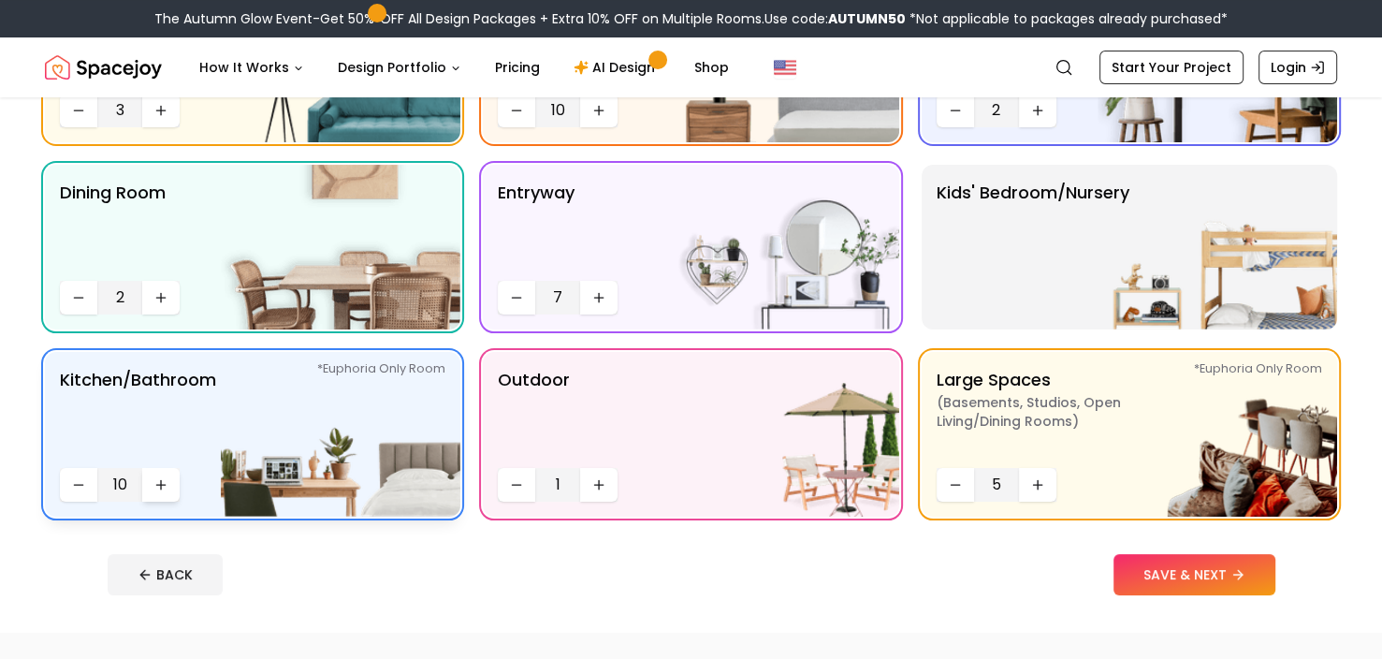
click at [163, 482] on icon "Increase quantity" at bounding box center [160, 484] width 15 height 15
click at [155, 478] on icon "Increase quantity" at bounding box center [160, 484] width 15 height 15
click at [1177, 552] on footer "BACK SAVE & NEXT" at bounding box center [692, 574] width 1198 height 71
click at [1177, 560] on button "SAVE & NEXT" at bounding box center [1195, 574] width 162 height 41
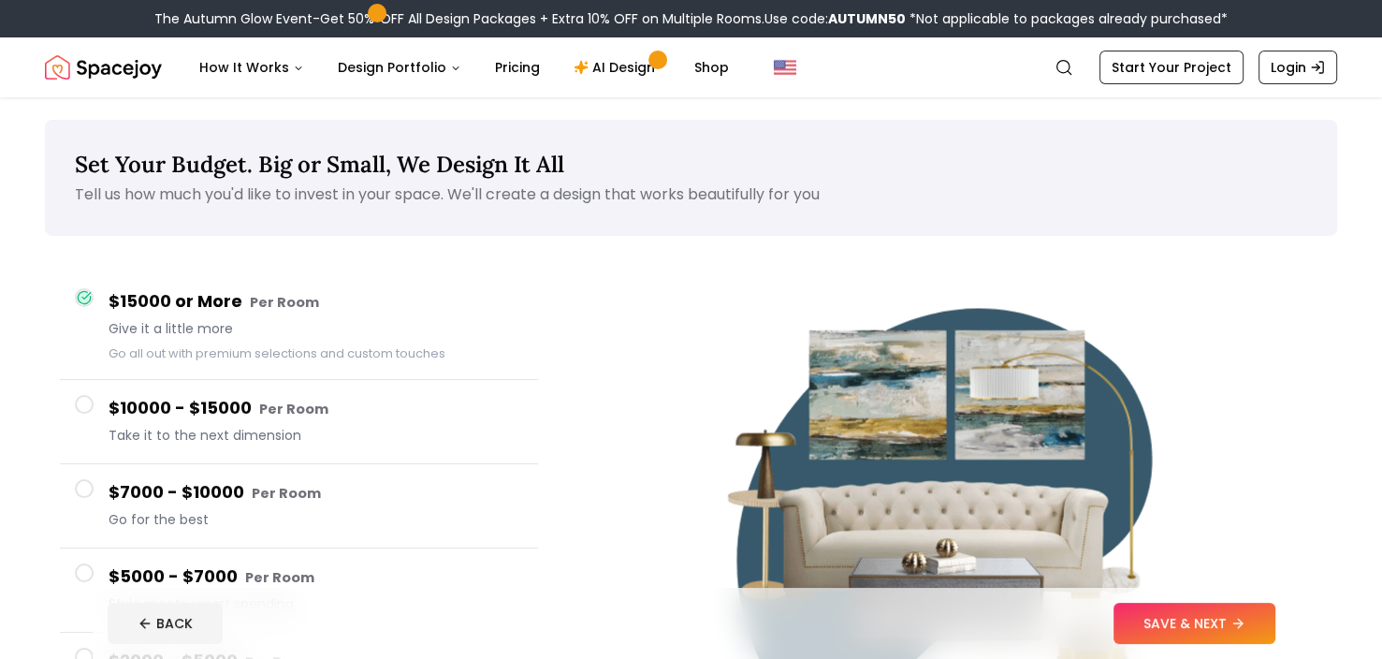
click at [168, 316] on div "$15000 or More Per Room Give it a little more Go all out with premium selection…" at bounding box center [316, 326] width 415 height 76
click at [1116, 626] on button "SAVE & NEXT" at bounding box center [1195, 623] width 162 height 41
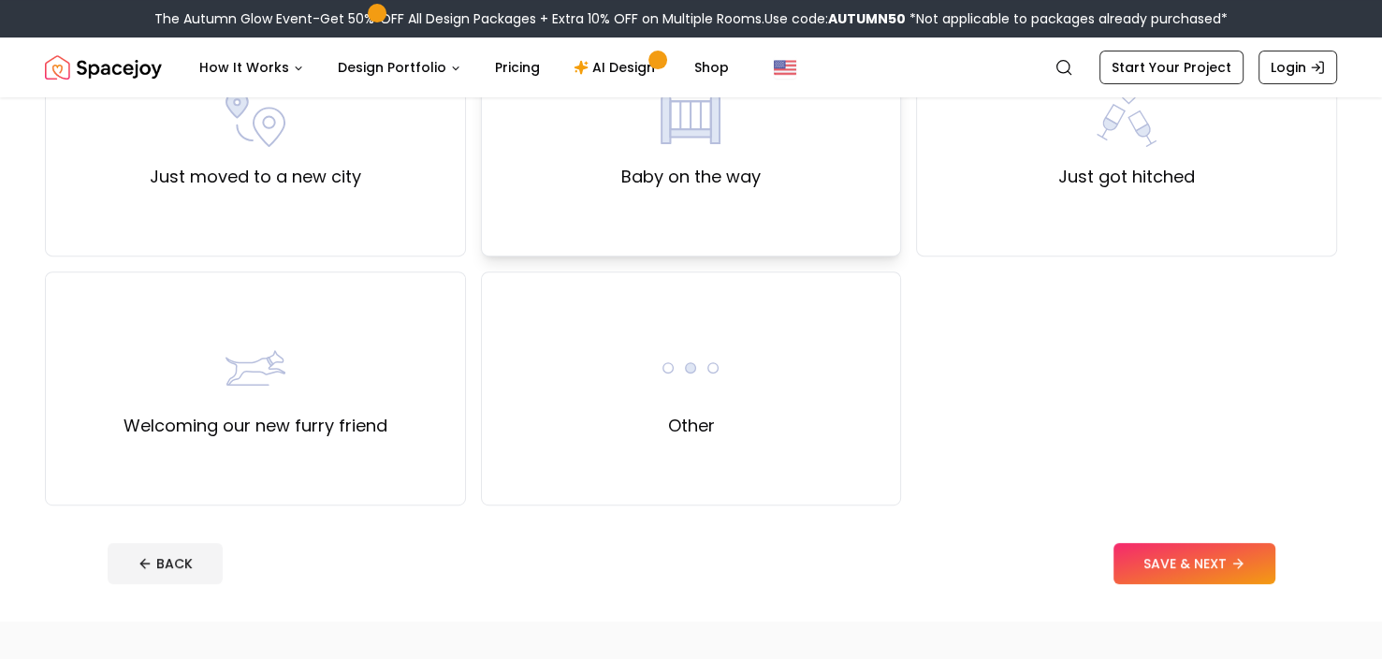
scroll to position [749, 0]
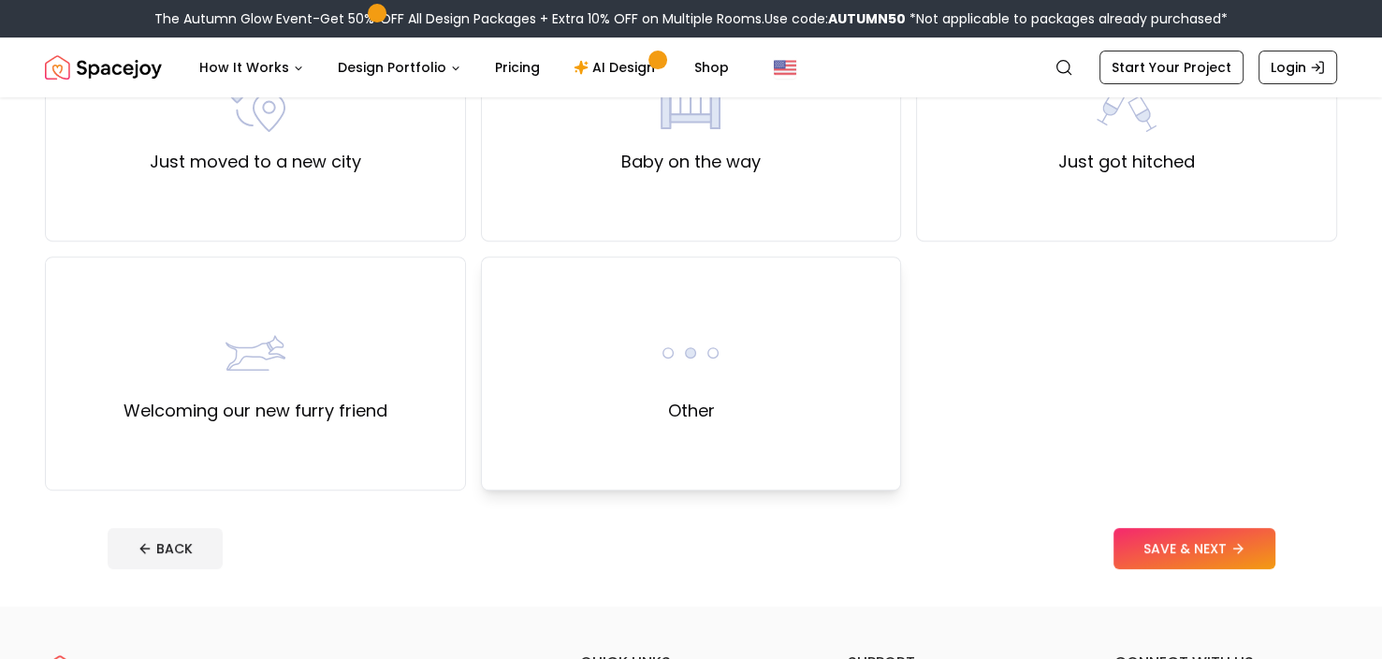
click at [732, 396] on div "Other" at bounding box center [691, 373] width 421 height 234
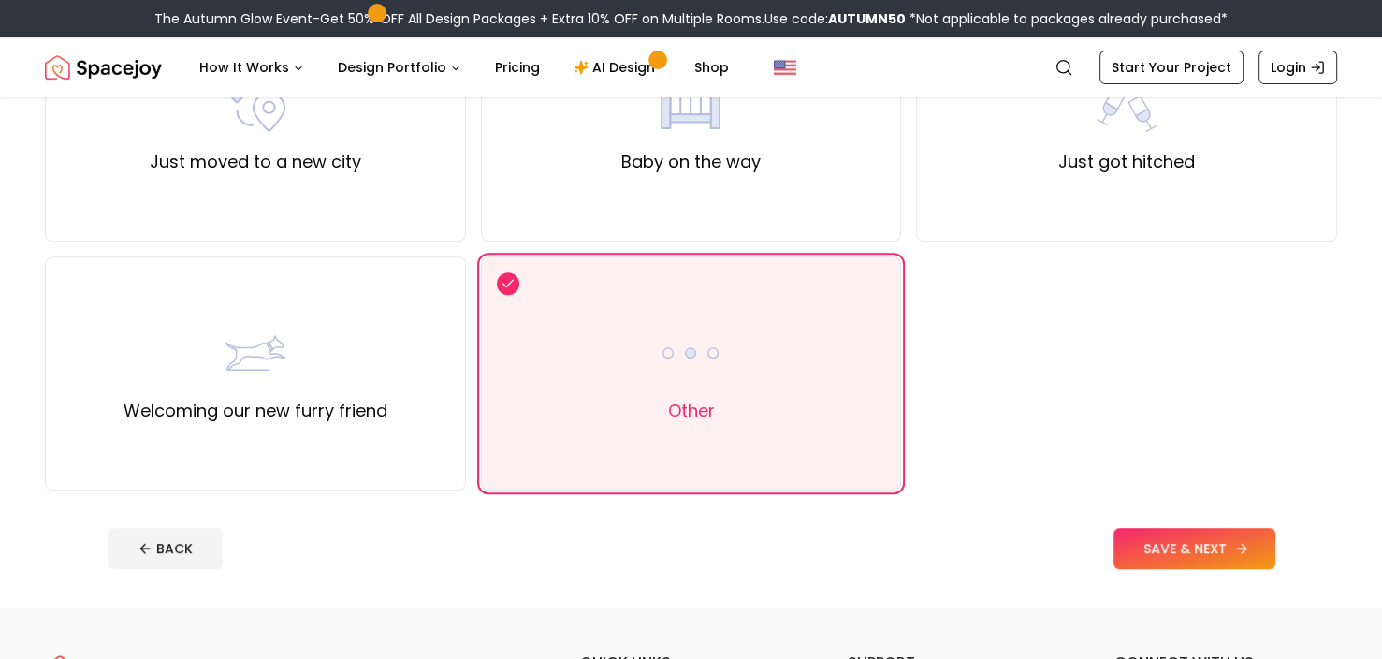
click at [1170, 549] on button "SAVE & NEXT" at bounding box center [1195, 548] width 162 height 41
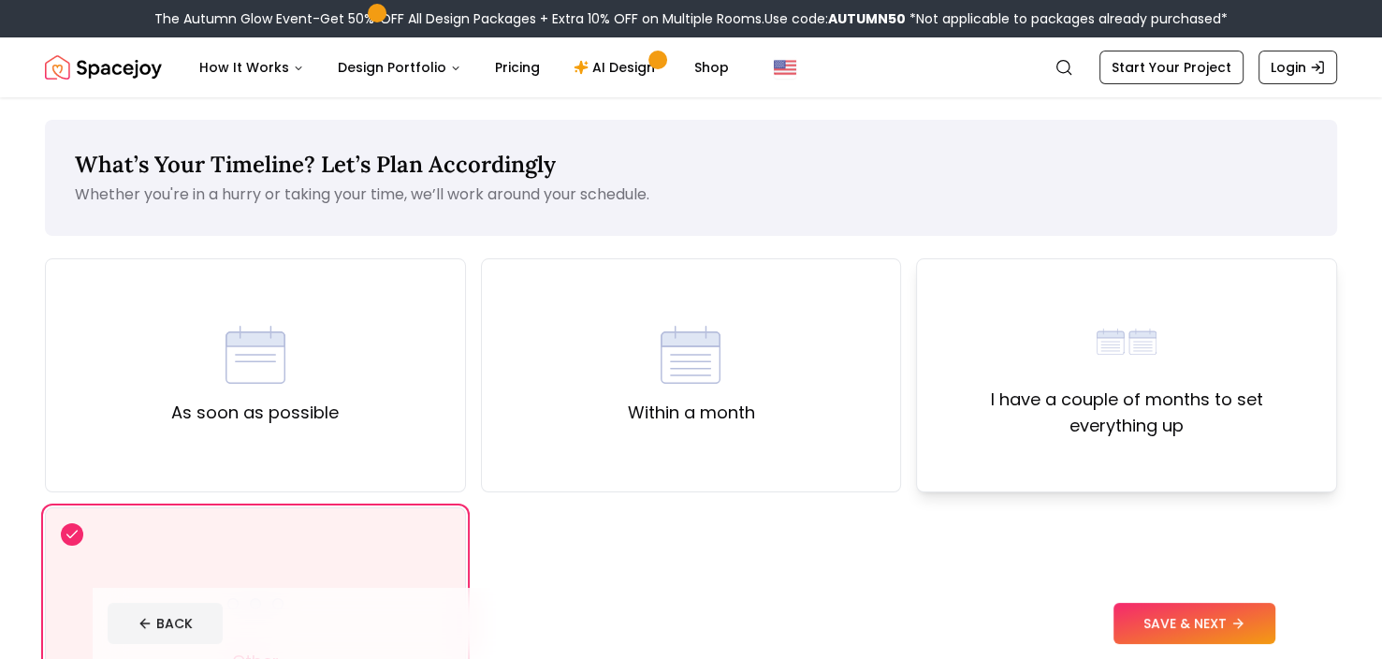
click at [1153, 438] on label "I have a couple of months to set everything up" at bounding box center [1126, 413] width 389 height 52
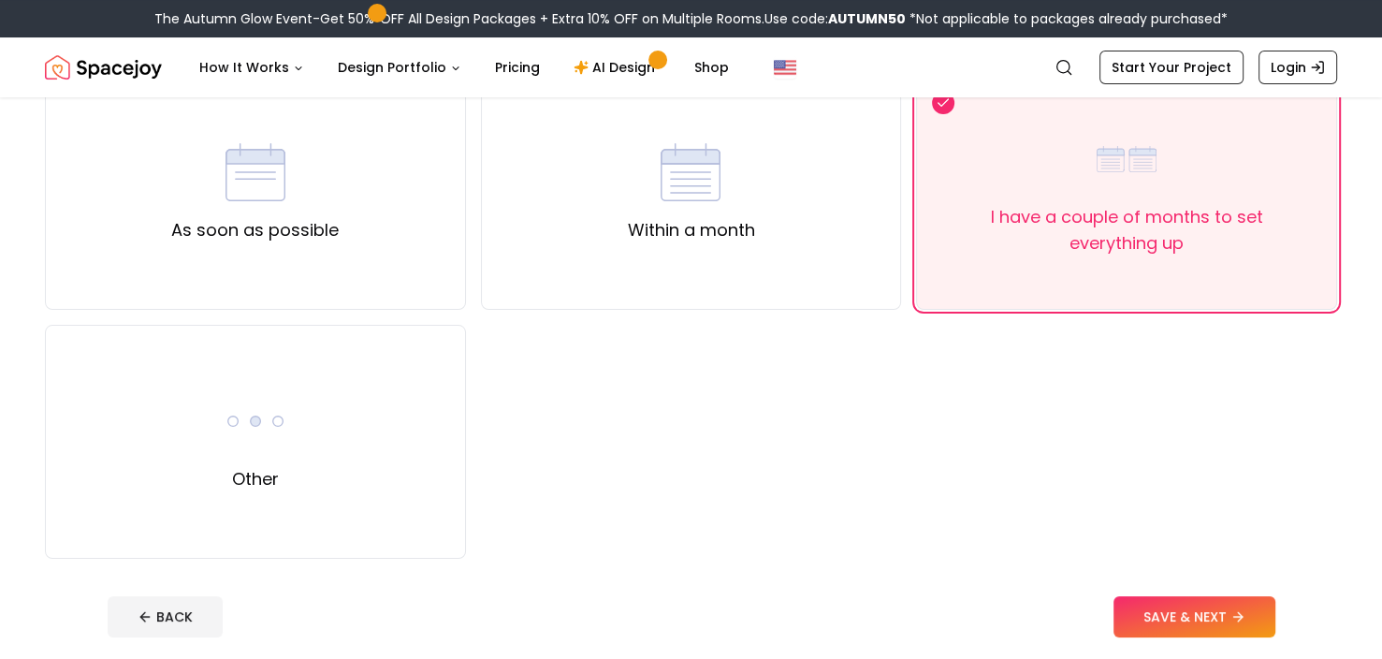
scroll to position [187, 0]
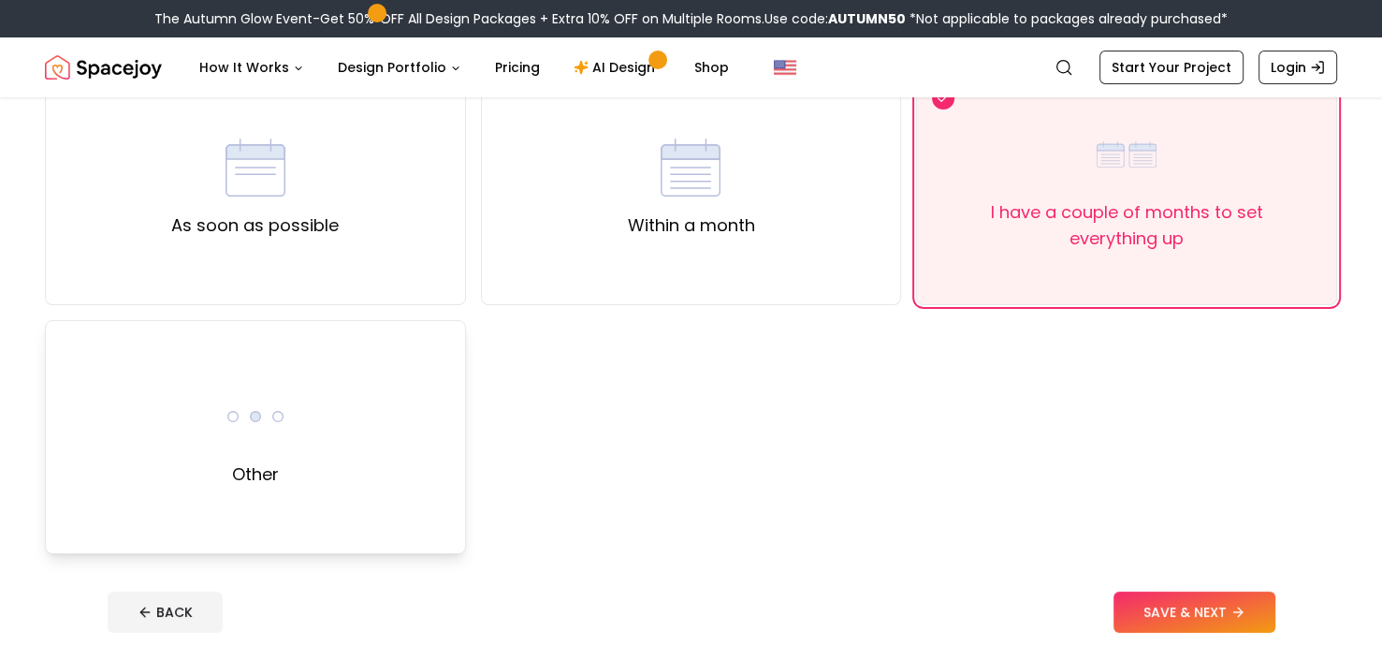
click at [276, 423] on img at bounding box center [256, 417] width 60 height 60
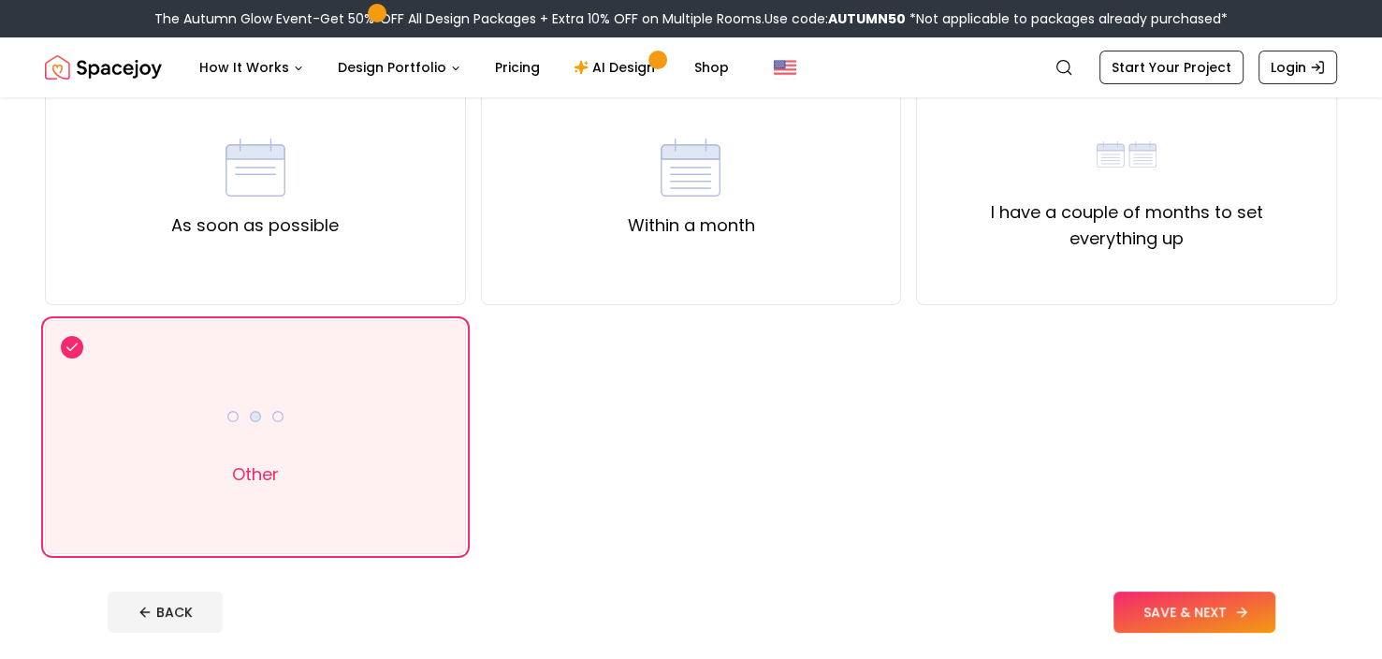
click at [1213, 621] on button "SAVE & NEXT" at bounding box center [1195, 611] width 162 height 41
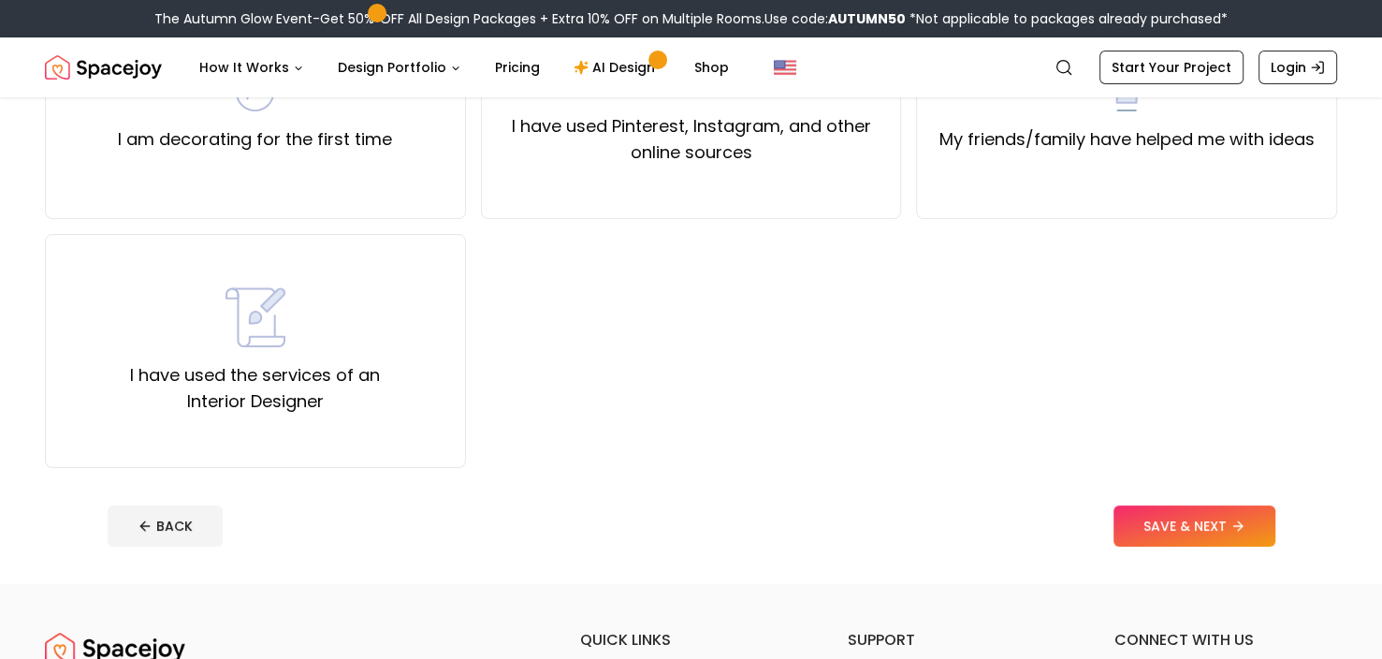
scroll to position [281, 0]
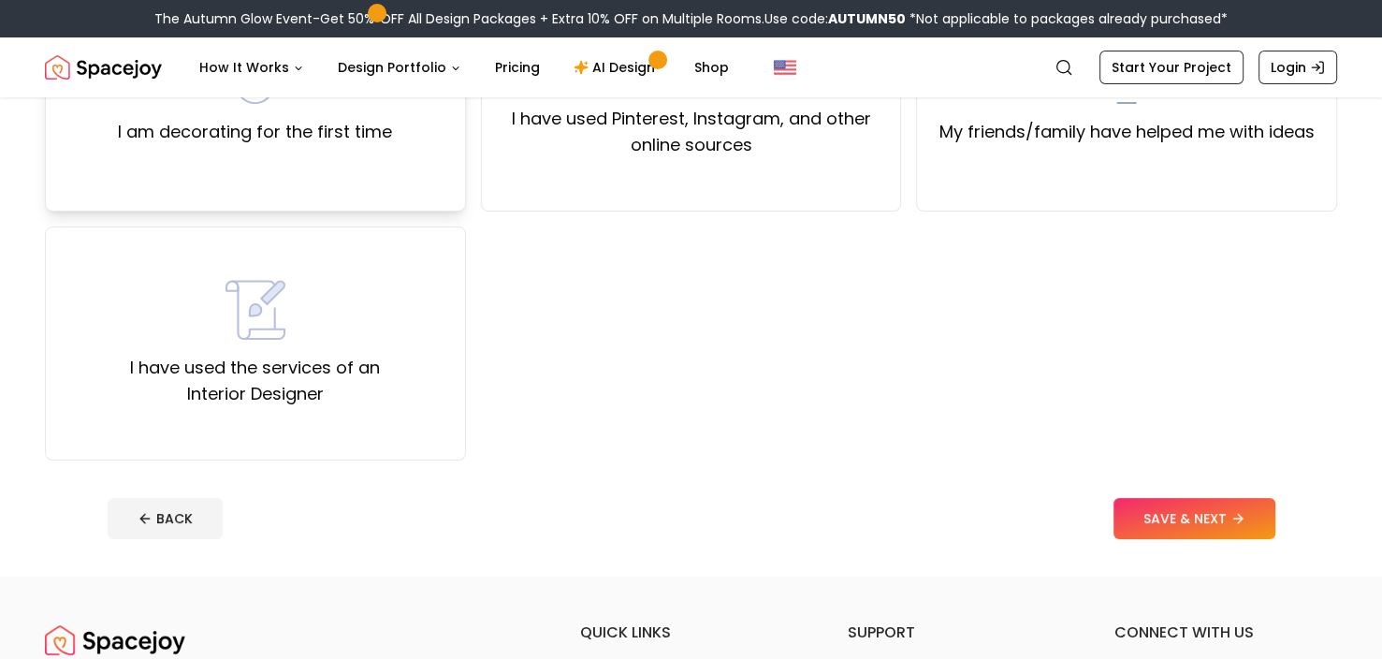
click at [355, 171] on div "I am decorating for the first time" at bounding box center [255, 95] width 421 height 234
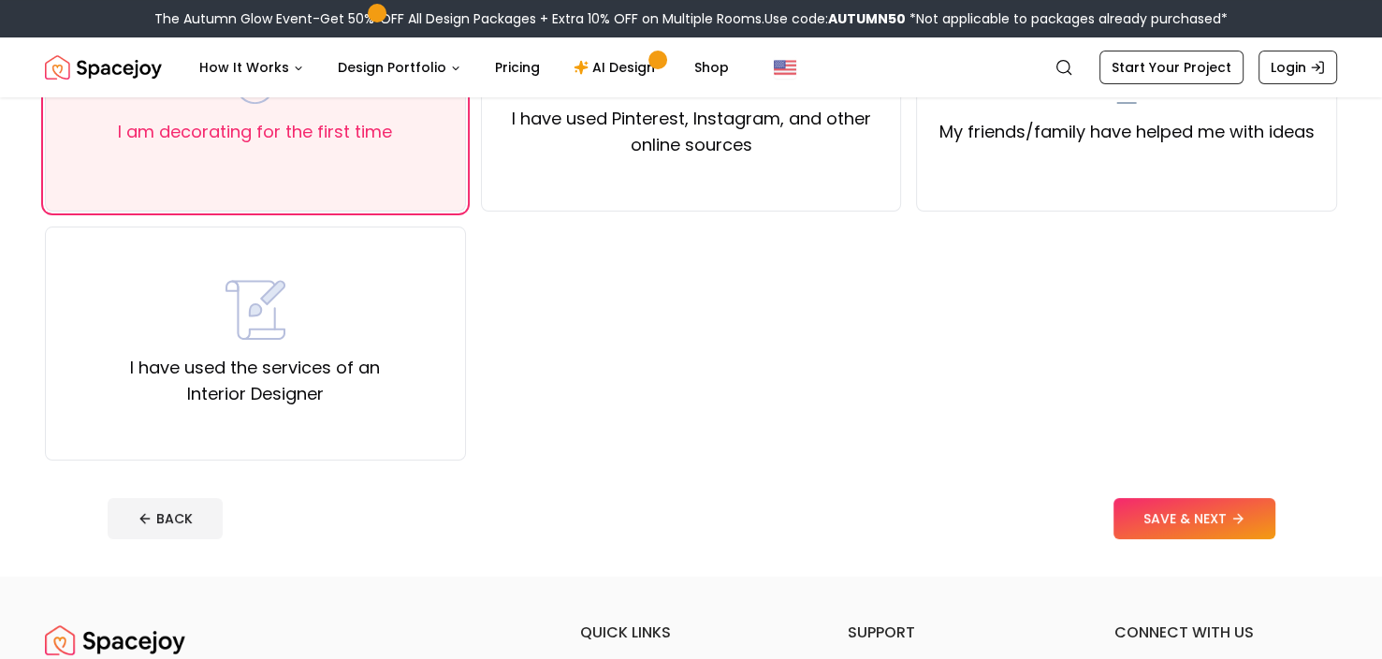
drag, startPoint x: 1263, startPoint y: 514, endPoint x: 1253, endPoint y: 516, distance: 10.5
click at [1256, 516] on button "SAVE & NEXT" at bounding box center [1195, 518] width 162 height 41
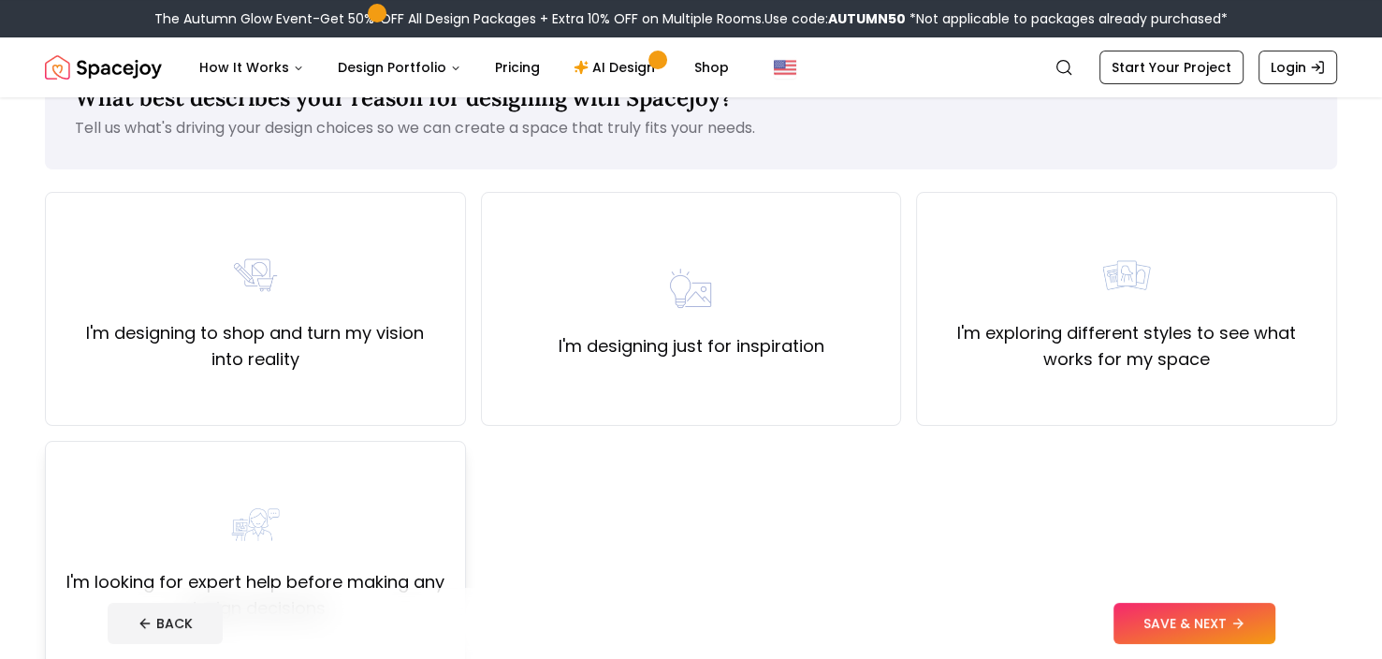
scroll to position [218, 0]
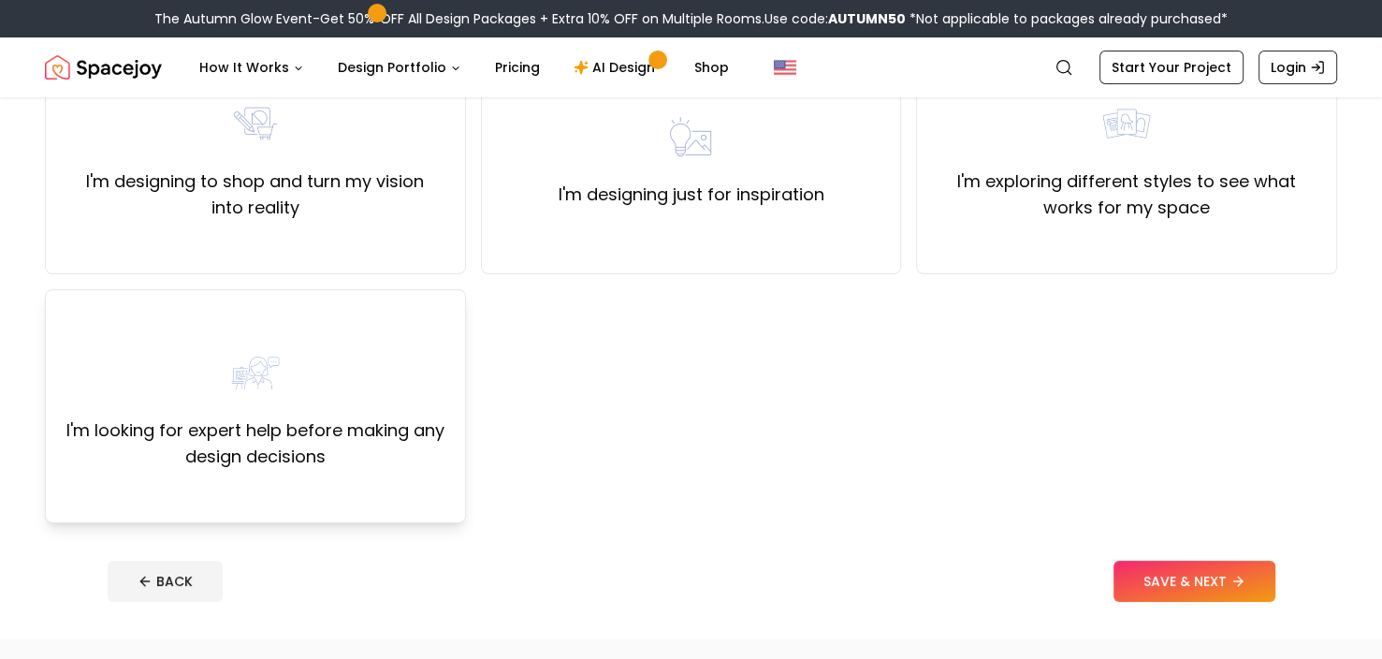
click at [370, 296] on div "I'm looking for expert help before making any design decisions" at bounding box center [255, 406] width 421 height 234
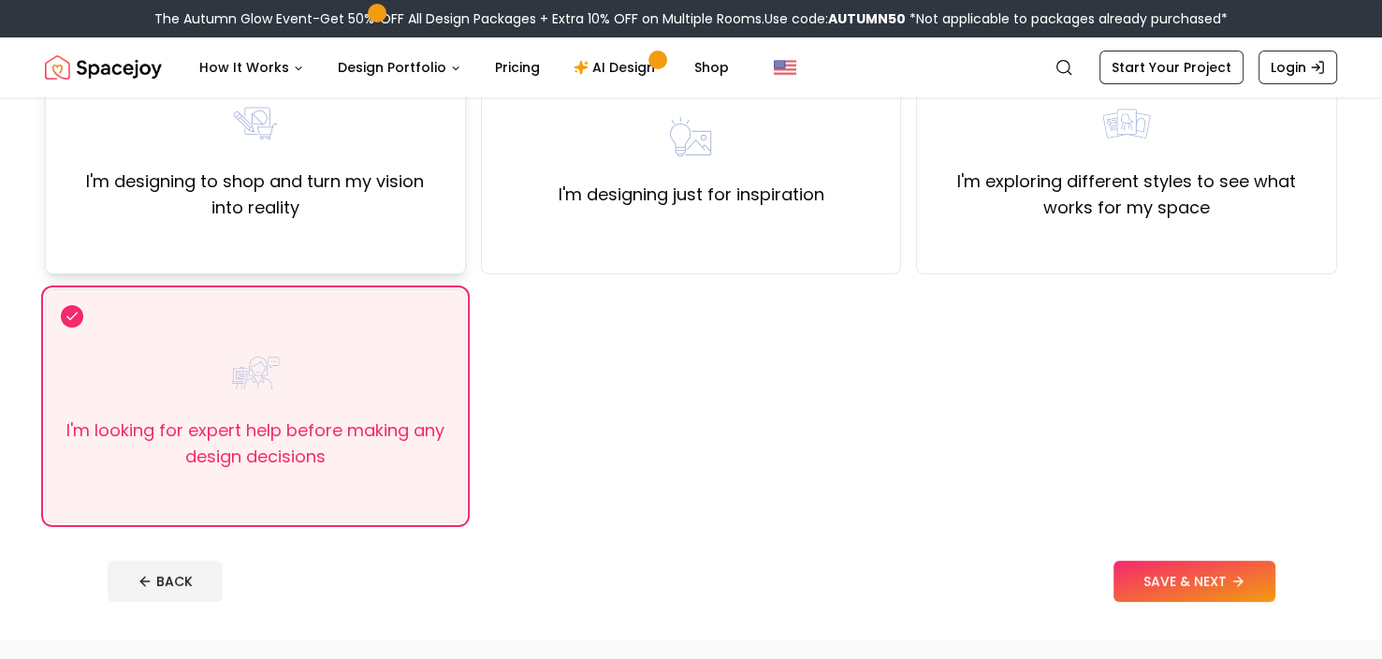
click at [328, 140] on div "I'm designing to shop and turn my vision into reality" at bounding box center [255, 157] width 389 height 127
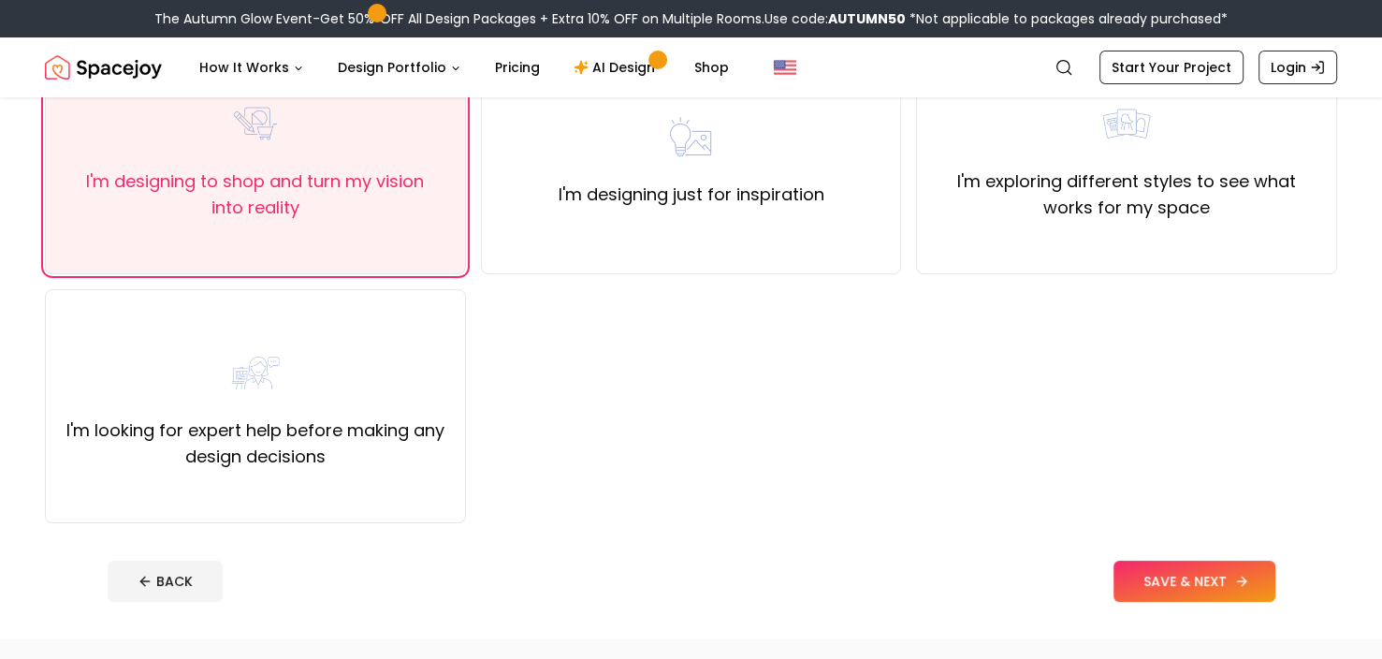
click at [1156, 577] on button "SAVE & NEXT" at bounding box center [1195, 581] width 162 height 41
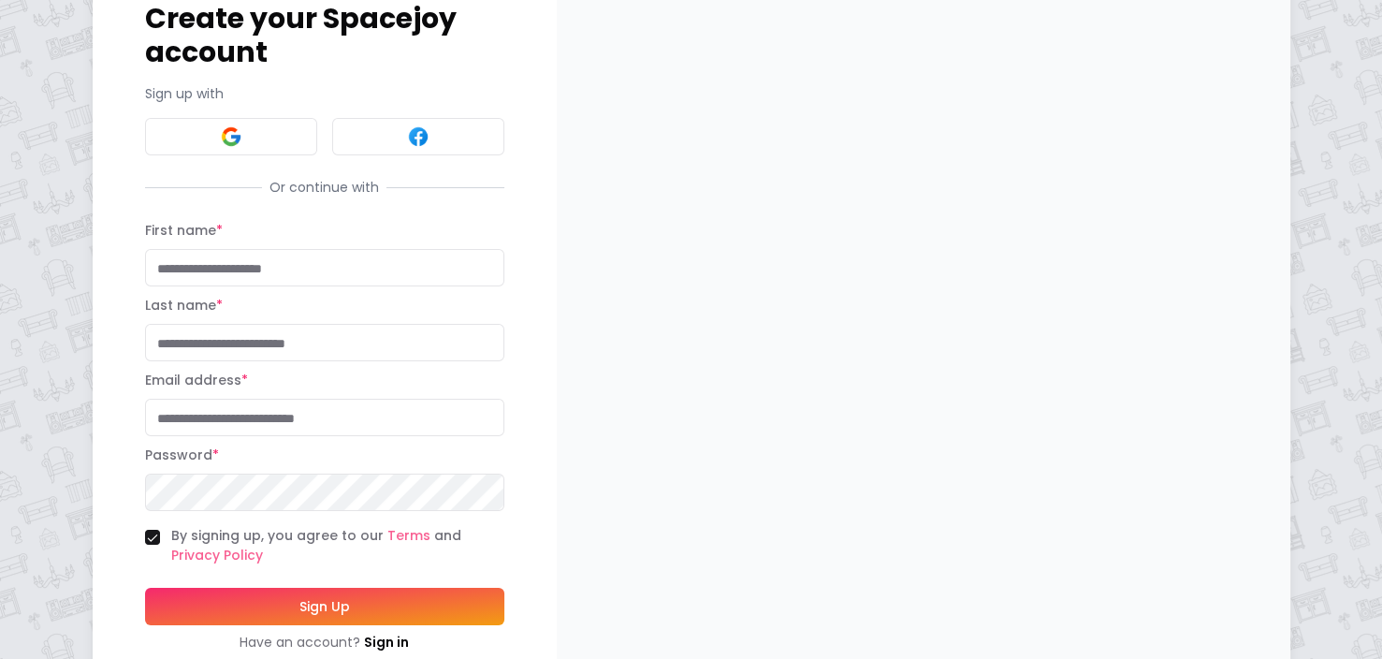
scroll to position [165, 0]
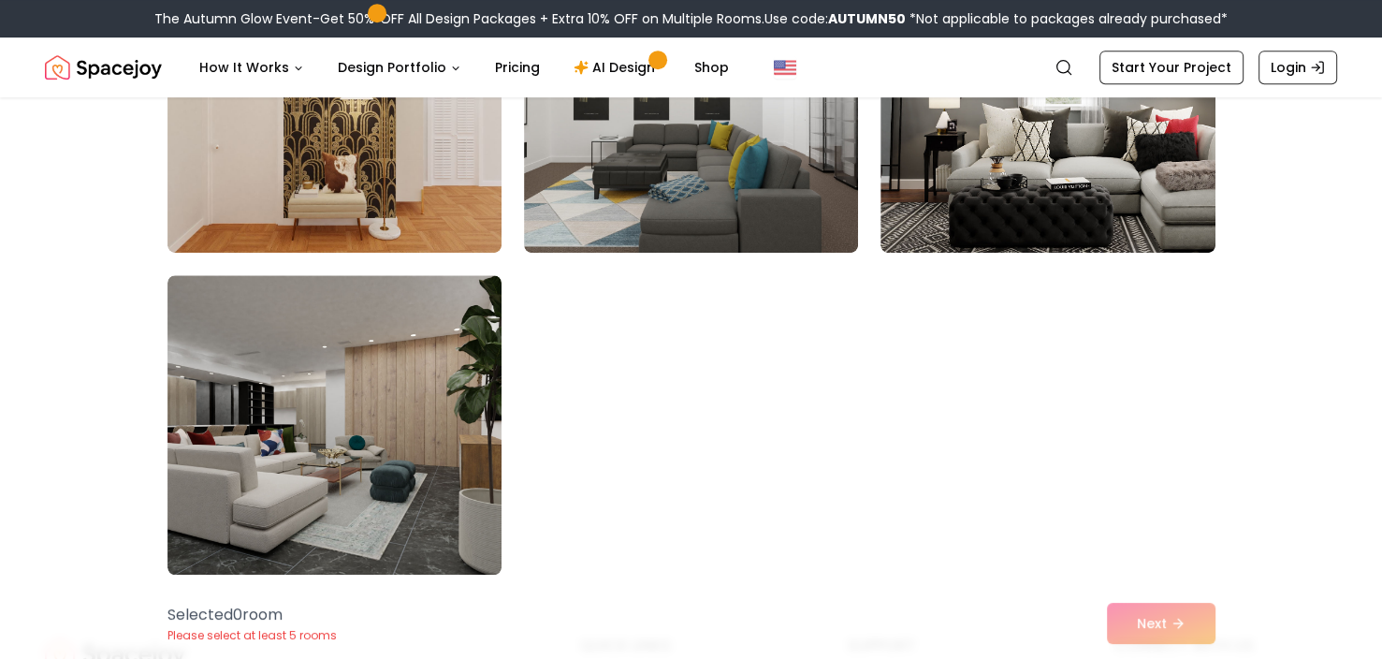
scroll to position [1894, 0]
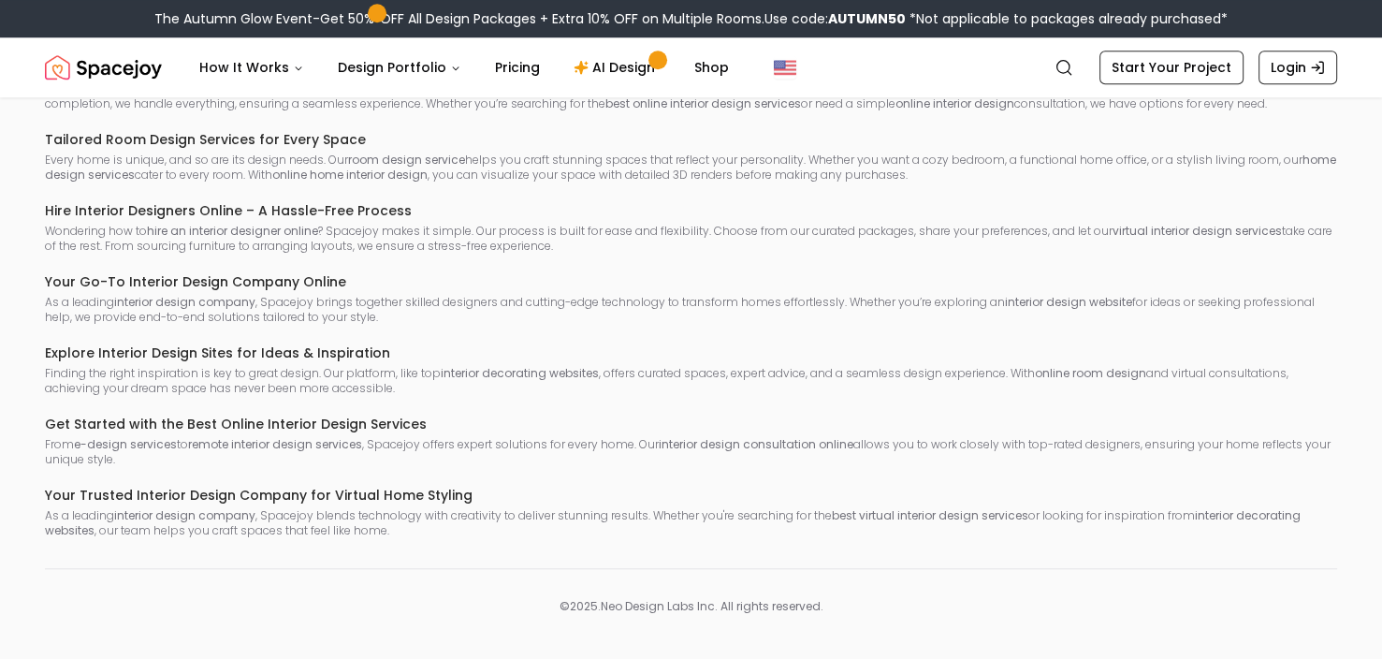
scroll to position [1537, 0]
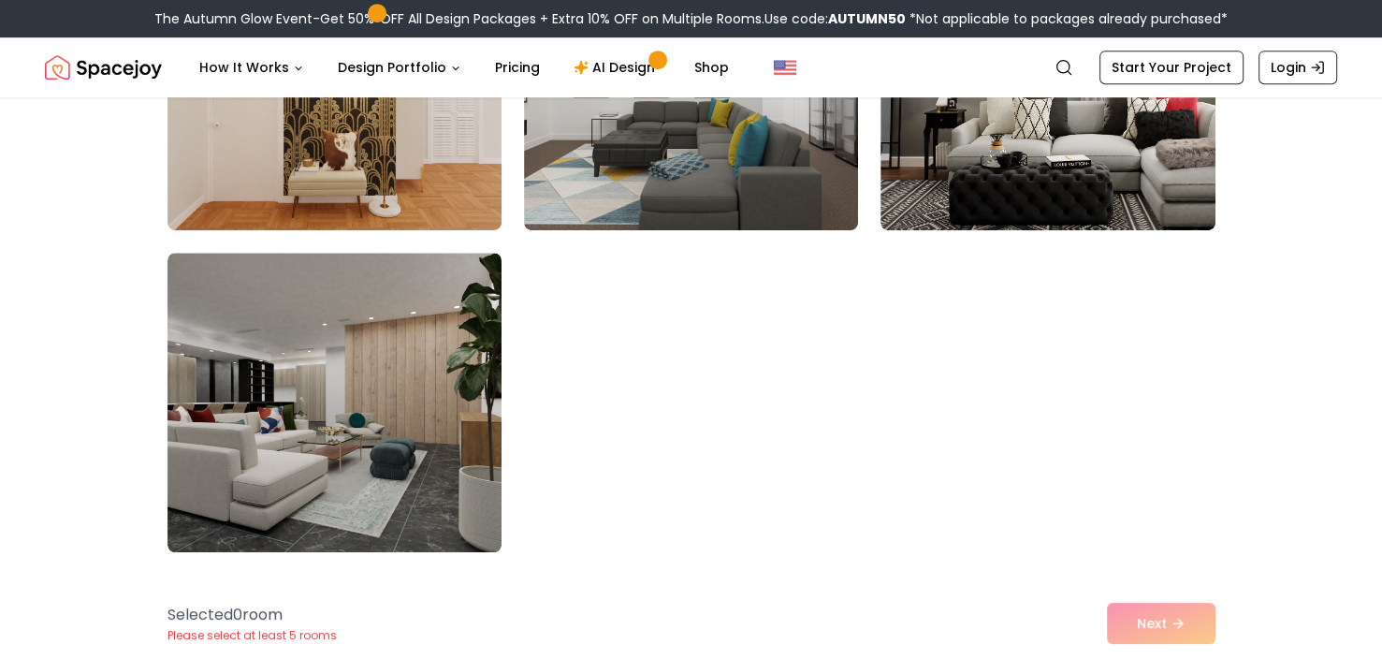
scroll to position [2315, 0]
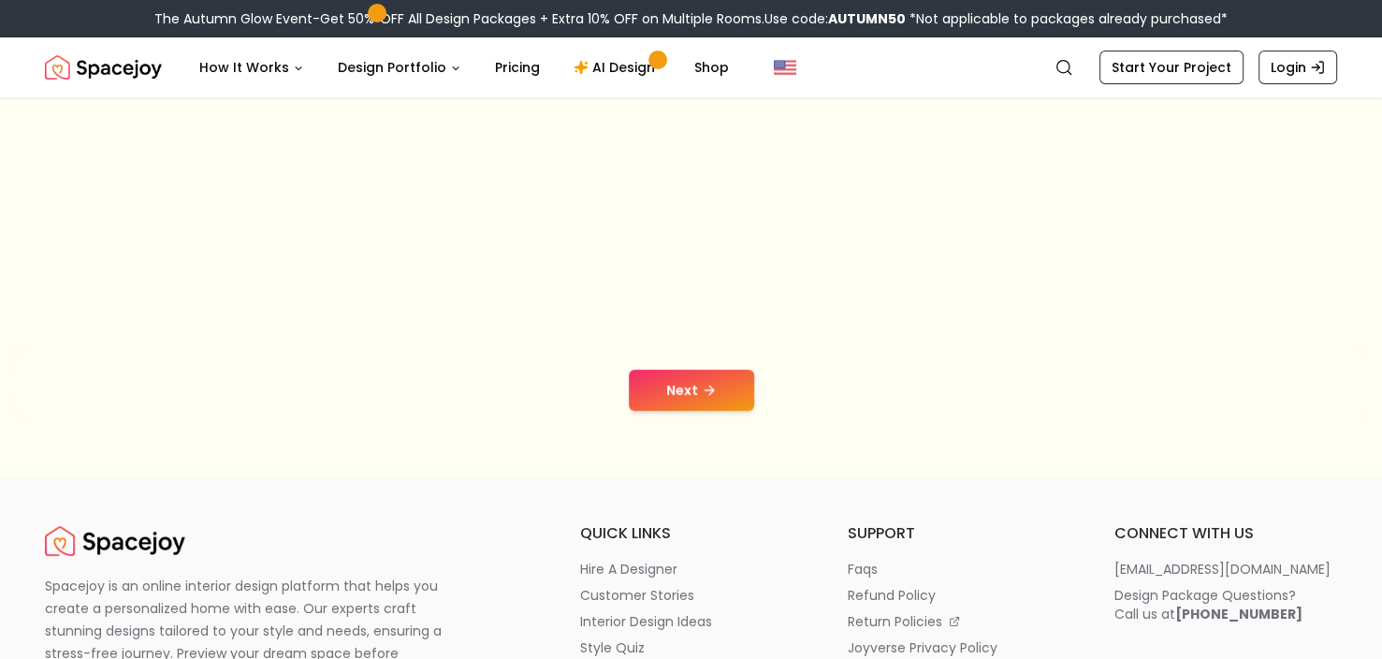
scroll to position [187, 0]
